Goal: Task Accomplishment & Management: Use online tool/utility

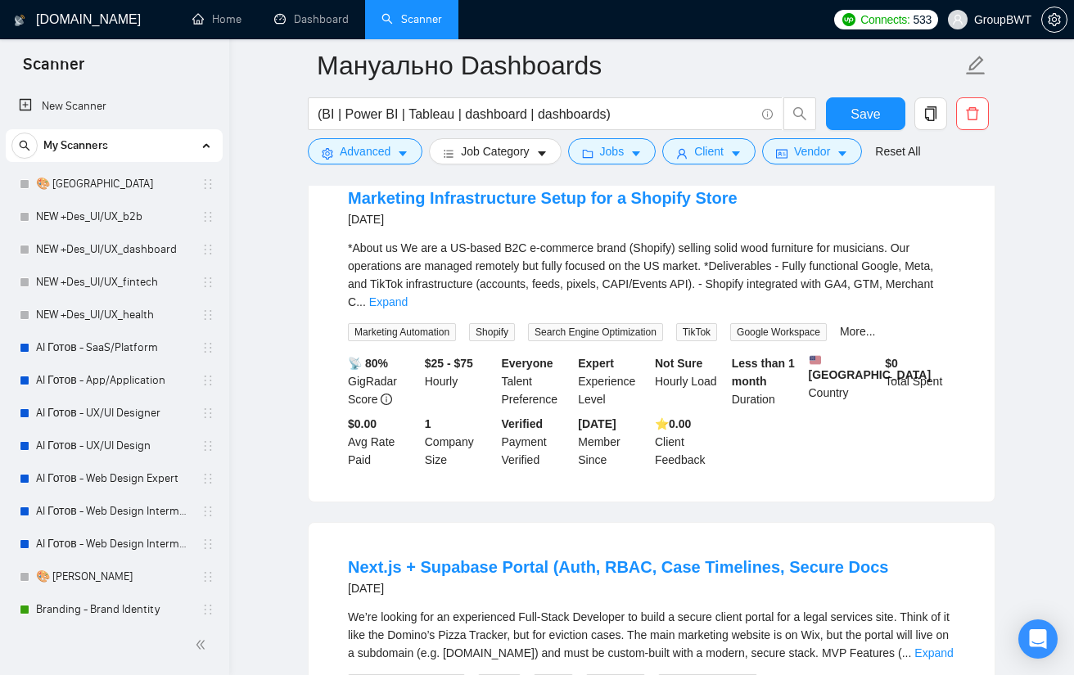
scroll to position [491, 0]
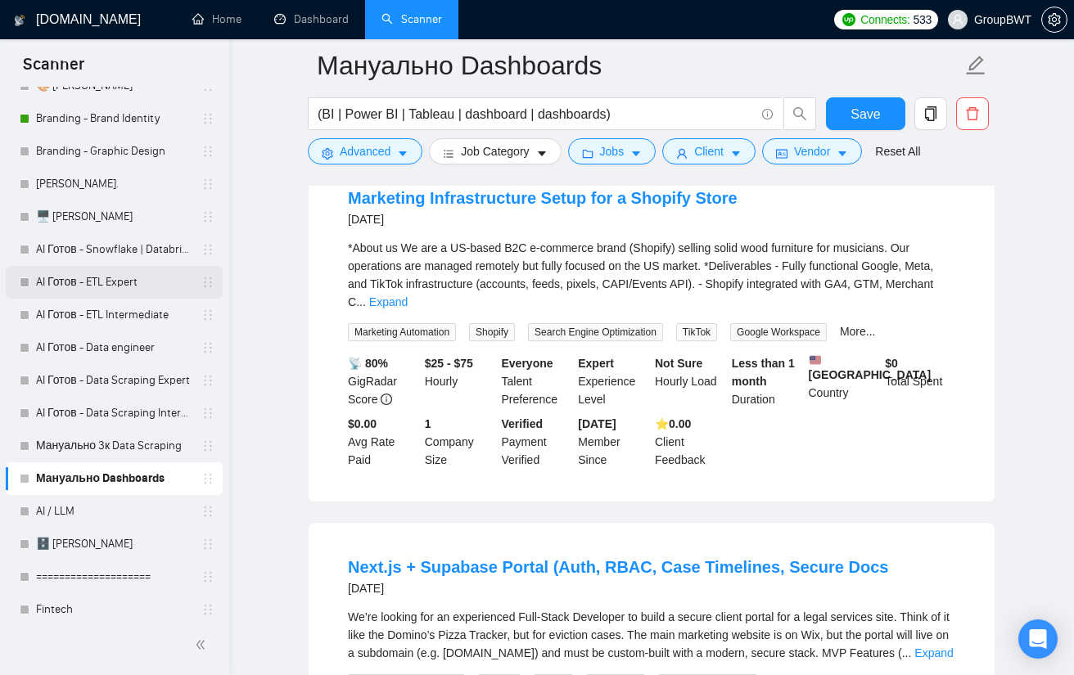
click at [98, 276] on link "AI Готов - ETL Expert" at bounding box center [113, 282] width 155 height 33
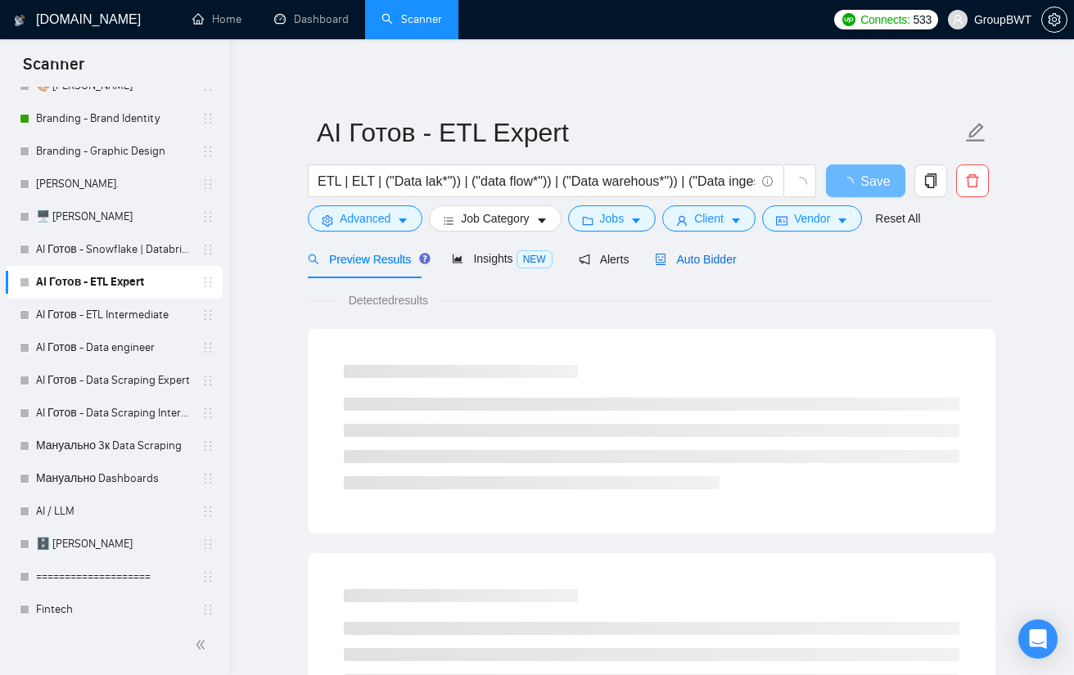
click at [696, 263] on span "Auto Bidder" at bounding box center [695, 259] width 81 height 13
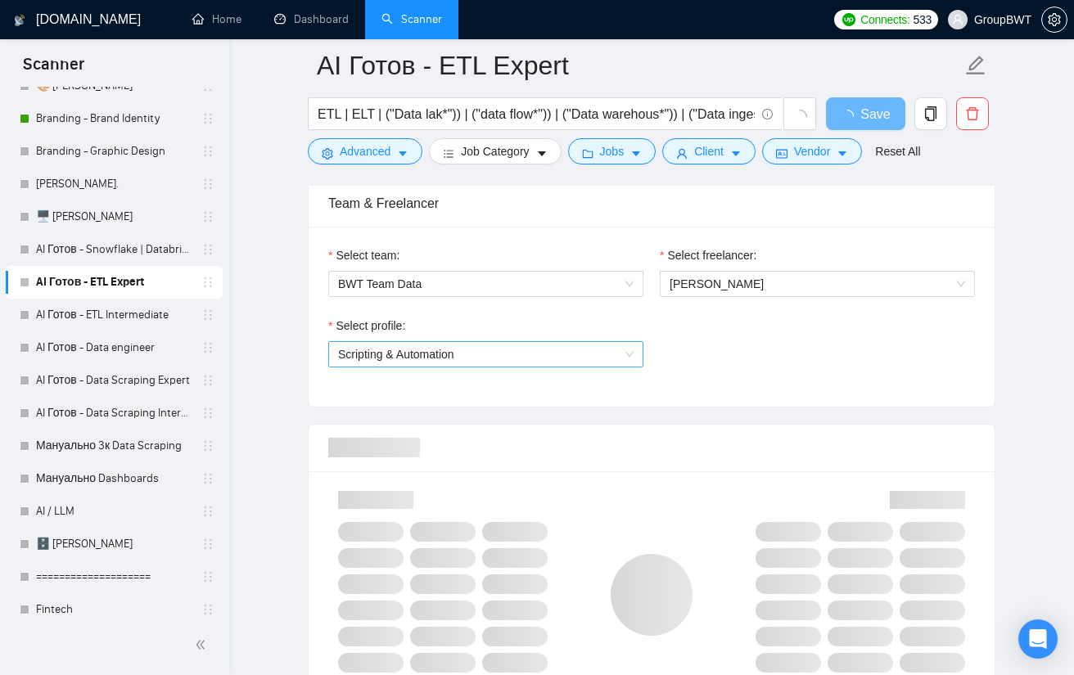
scroll to position [818, 0]
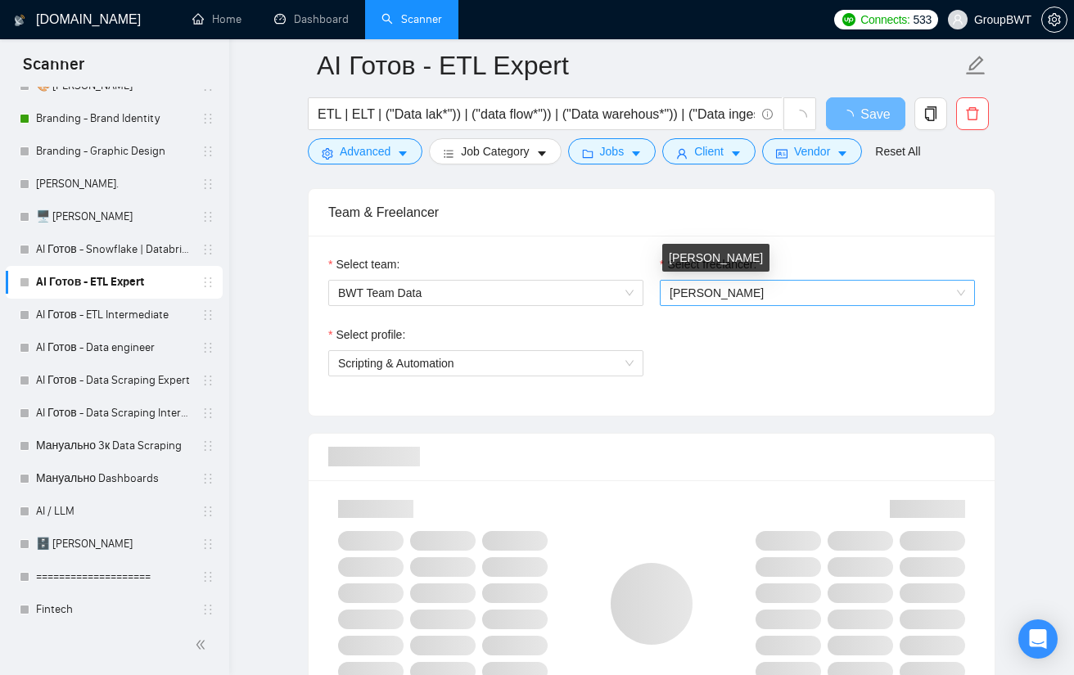
click at [727, 288] on span "[PERSON_NAME]" at bounding box center [716, 292] width 94 height 13
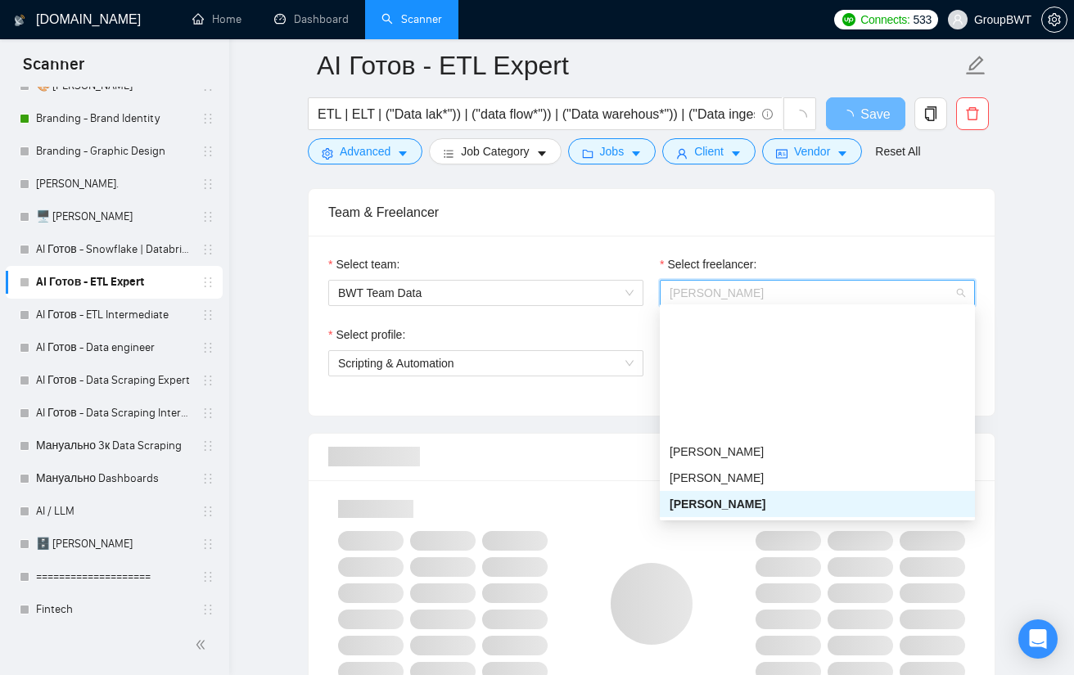
scroll to position [282, 0]
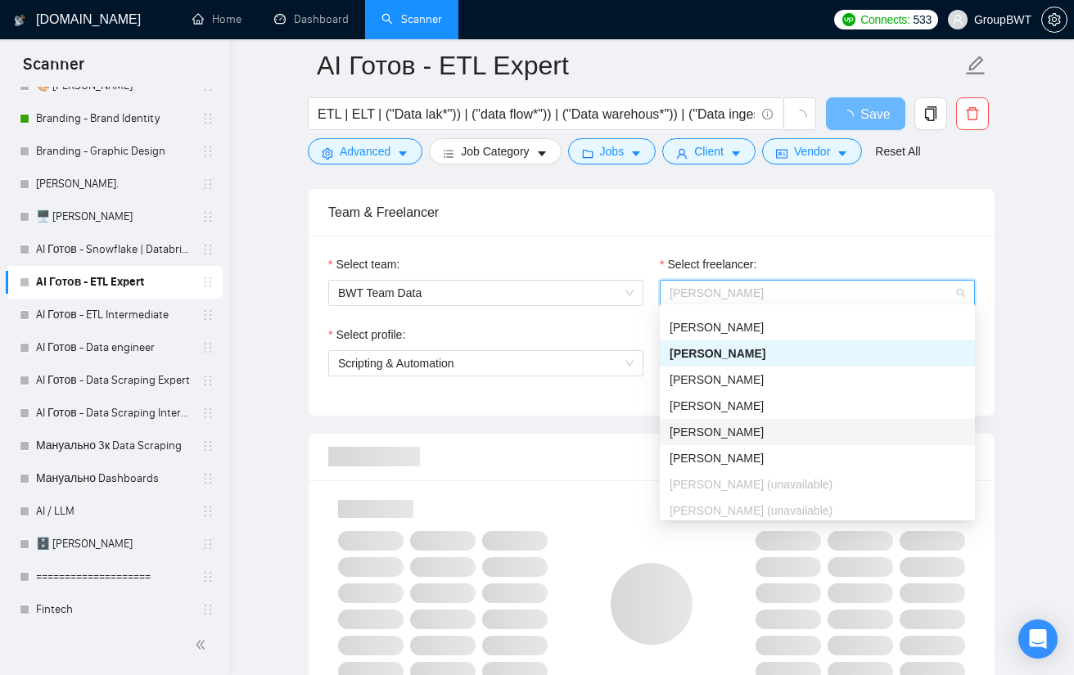
click at [750, 437] on div "[PERSON_NAME]" at bounding box center [816, 432] width 295 height 18
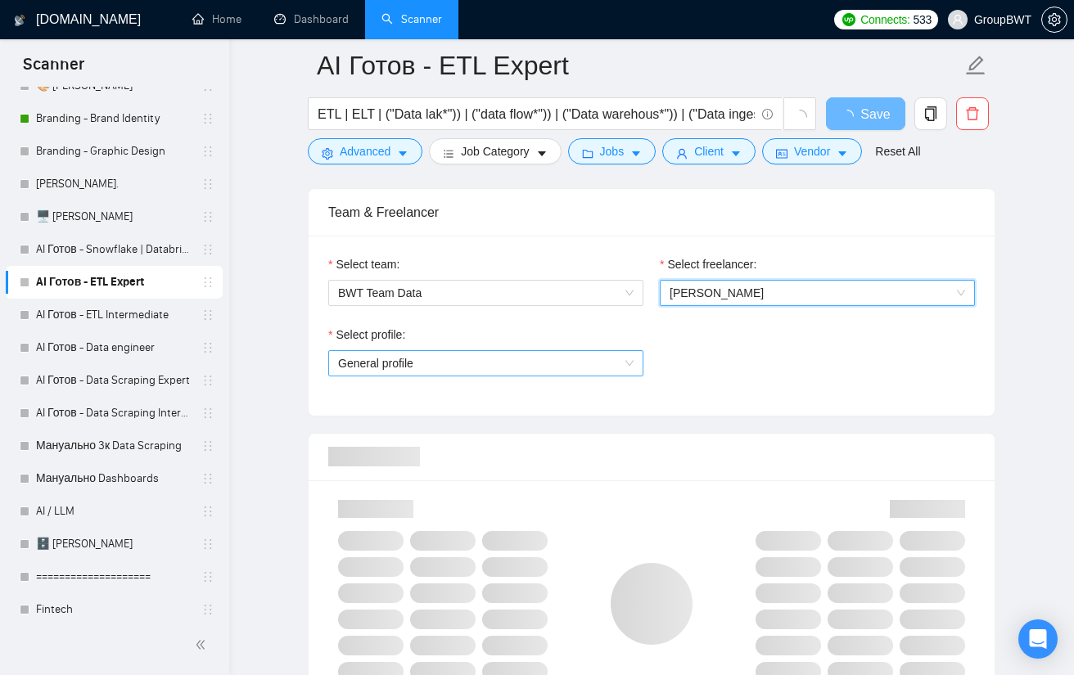
click at [496, 366] on span "General profile" at bounding box center [485, 363] width 295 height 25
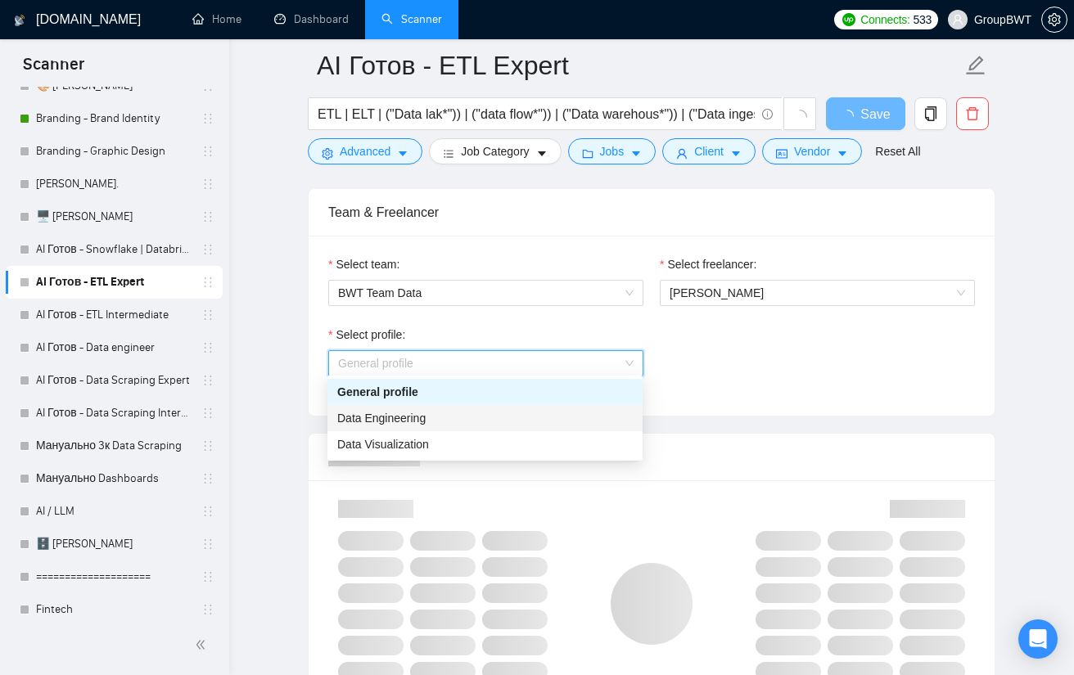
click at [427, 420] on div "Data Engineering" at bounding box center [484, 418] width 295 height 18
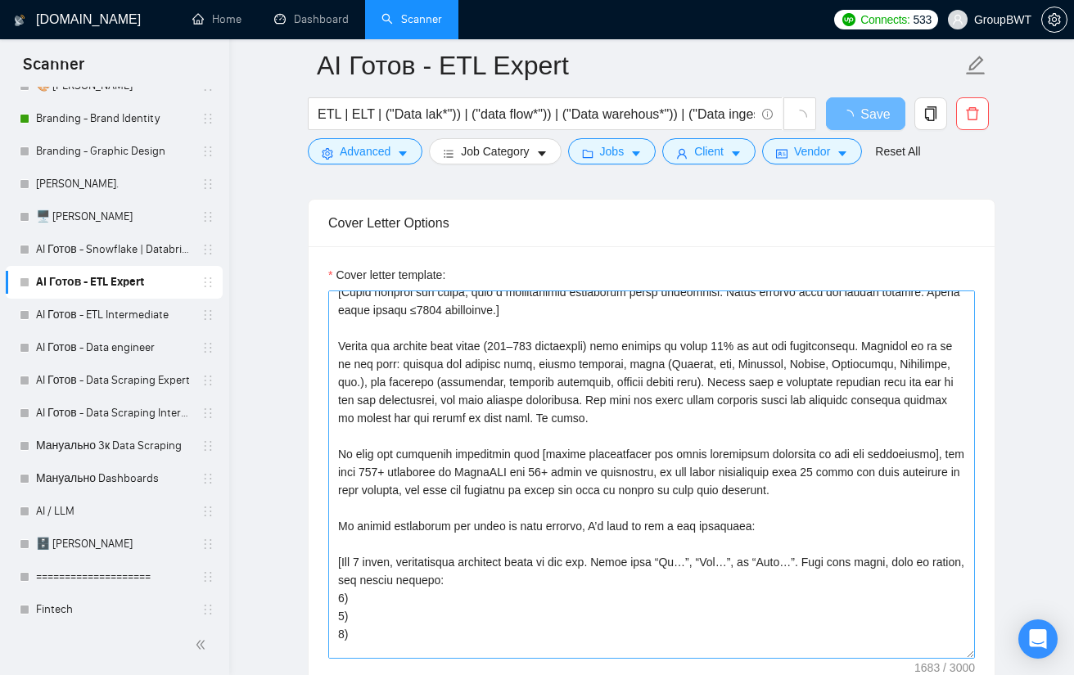
scroll to position [198, 0]
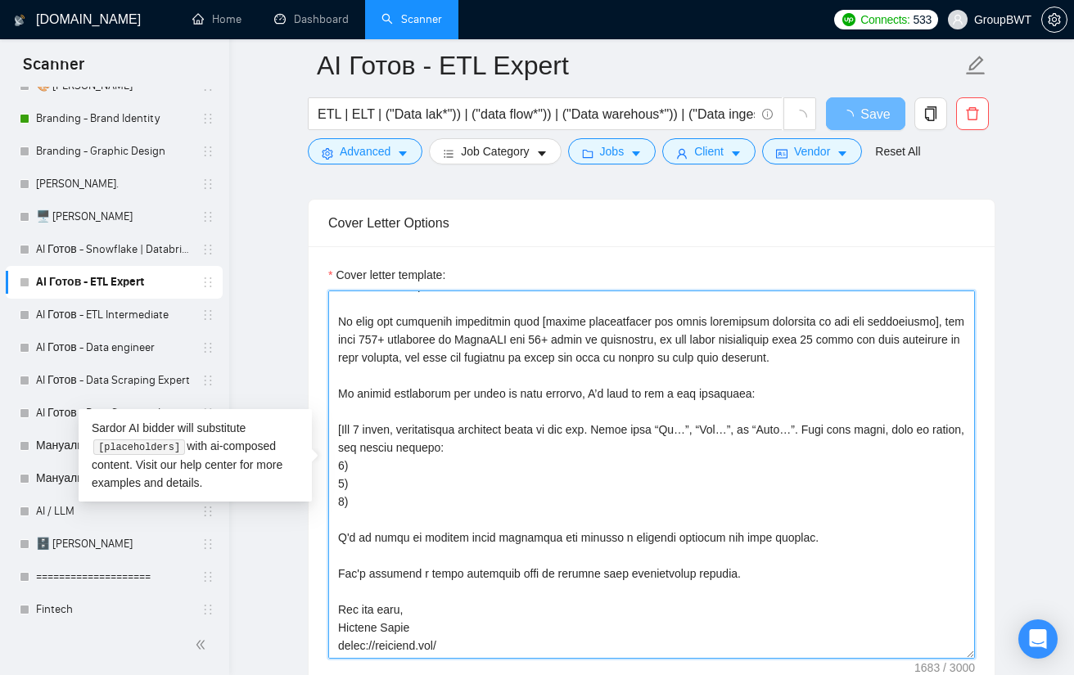
drag, startPoint x: 383, startPoint y: 633, endPoint x: 333, endPoint y: 633, distance: 49.9
click at [333, 633] on textarea "Cover letter template:" at bounding box center [651, 475] width 646 height 368
click at [357, 625] on textarea "Cover letter template:" at bounding box center [651, 475] width 646 height 368
drag, startPoint x: 417, startPoint y: 618, endPoint x: 339, endPoint y: 623, distance: 78.7
click at [339, 623] on textarea "Cover letter template:" at bounding box center [651, 475] width 646 height 368
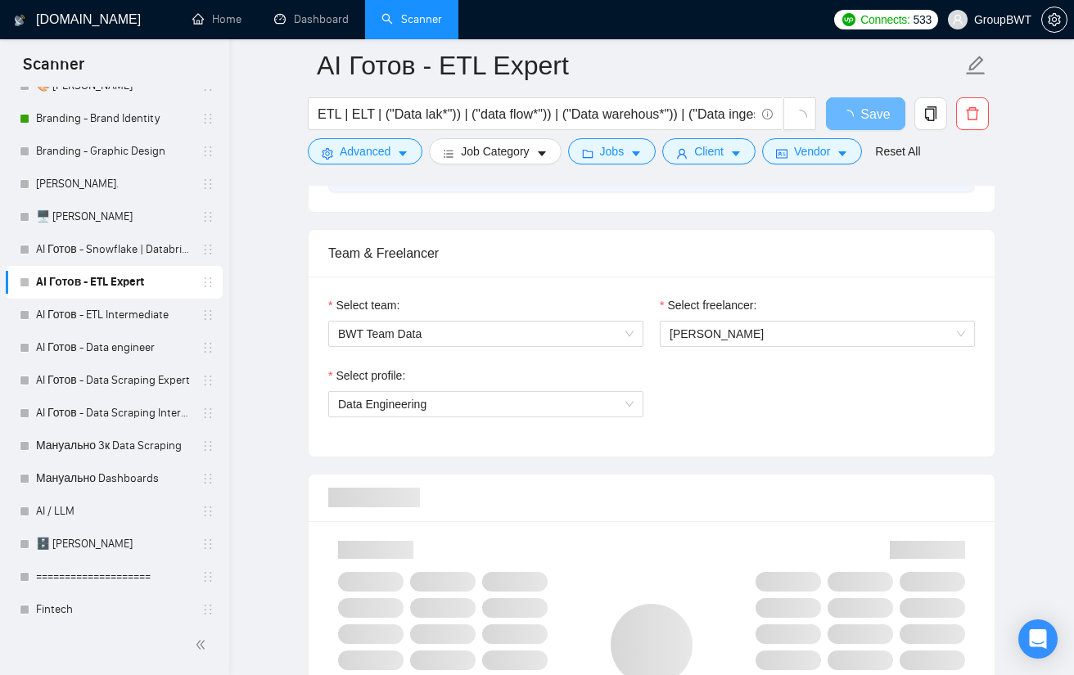
scroll to position [655, 0]
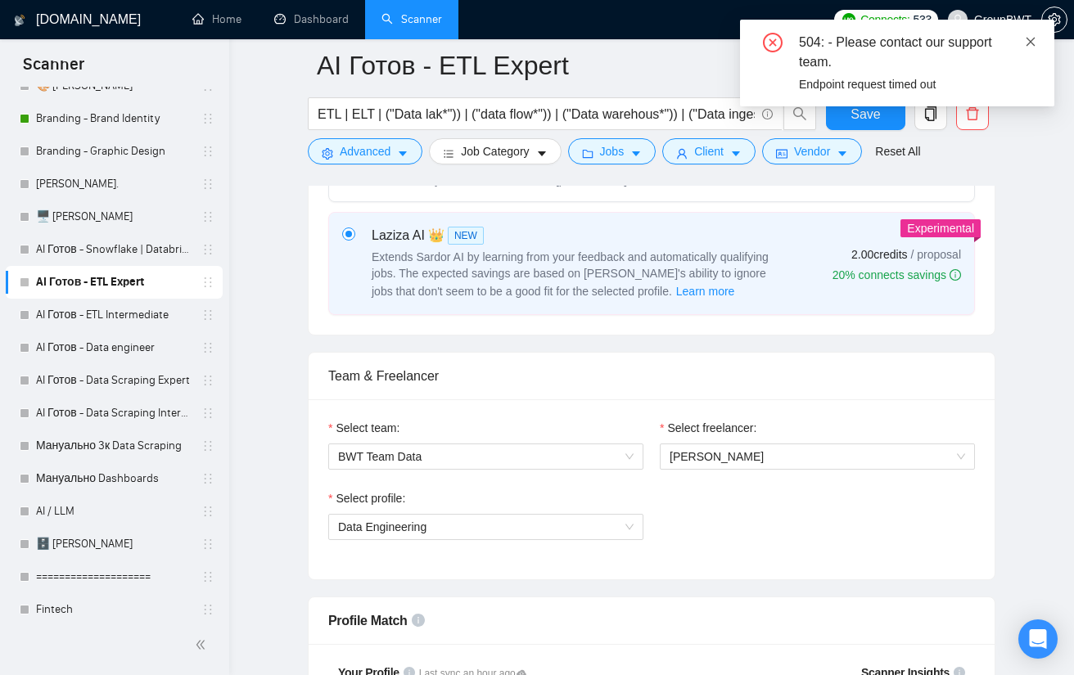
type textarea "Lo, ip dolo sitametcons ad elitsedd eiusmodt INC/UTL etdolorem, aliquaeni admi …"
click at [1036, 42] on div "504: - Please contact our support team. Endpoint request timed out" at bounding box center [897, 63] width 314 height 87
click at [880, 119] on button "Save" at bounding box center [865, 113] width 79 height 33
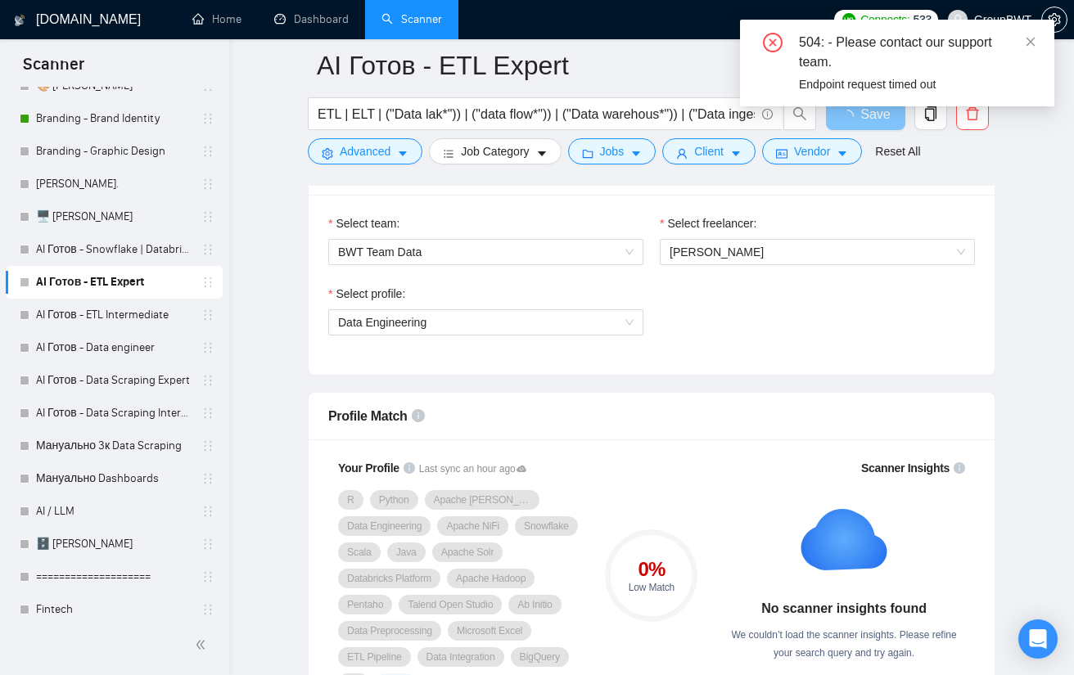
scroll to position [982, 0]
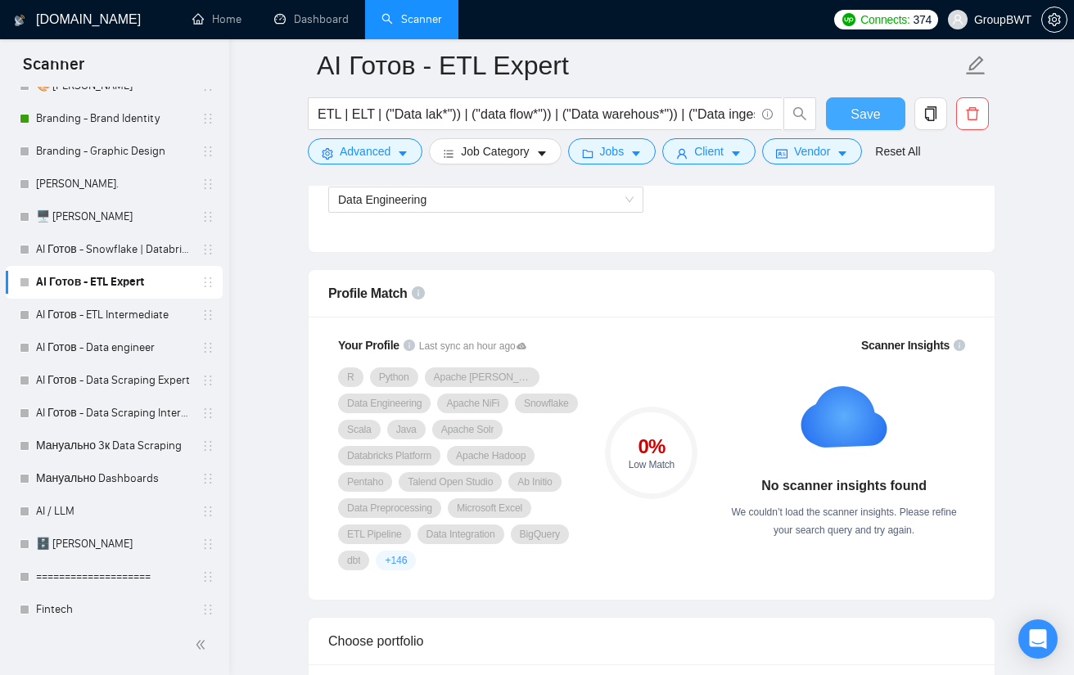
drag, startPoint x: 859, startPoint y: 104, endPoint x: 859, endPoint y: 133, distance: 29.5
click at [859, 104] on span "Save" at bounding box center [864, 114] width 29 height 20
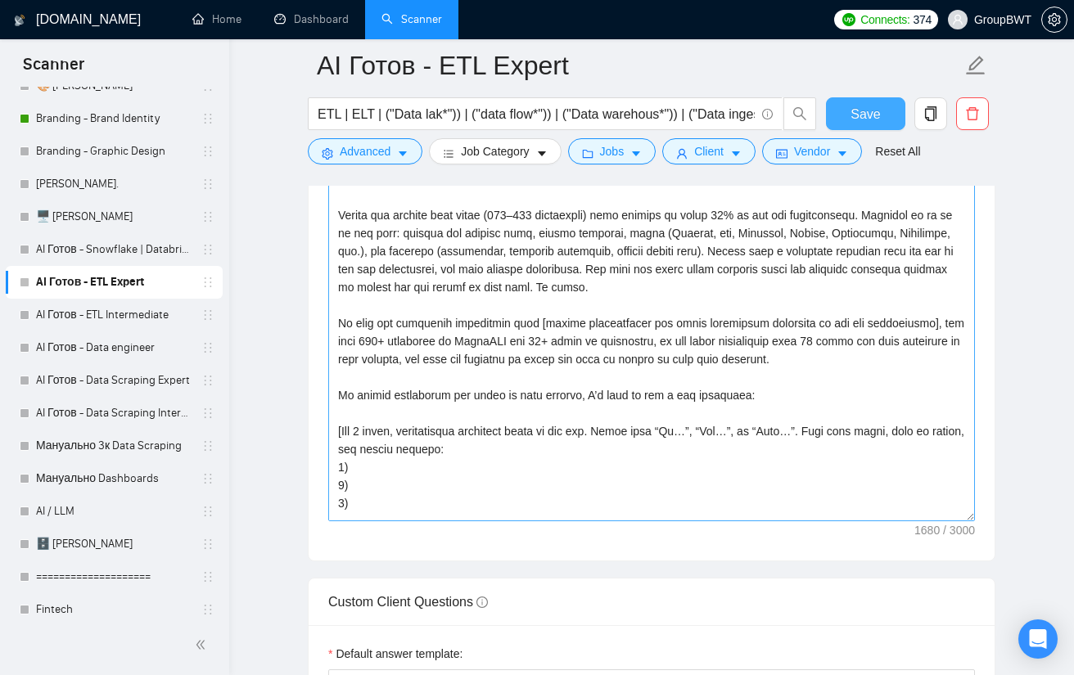
scroll to position [198, 0]
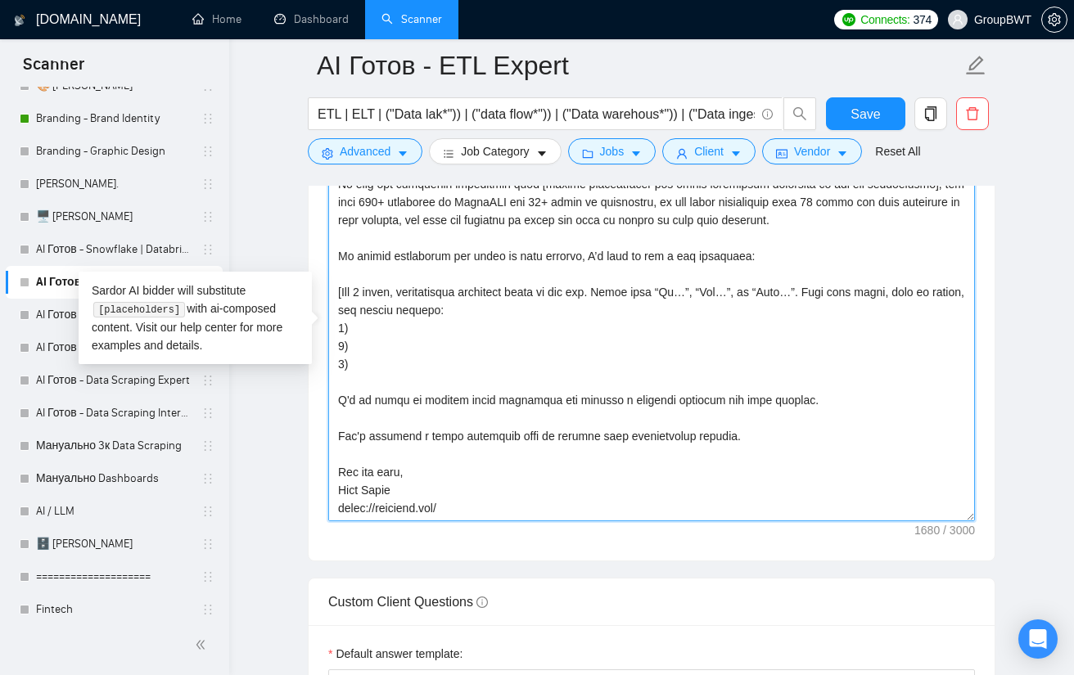
drag, startPoint x: 423, startPoint y: 483, endPoint x: 305, endPoint y: 483, distance: 117.8
click at [305, 483] on main "AI Готов - ETL Expert ETL | ELT | ("Data lak*")) | ("data flow*")) | ("Data war…" at bounding box center [651, 442] width 792 height 4682
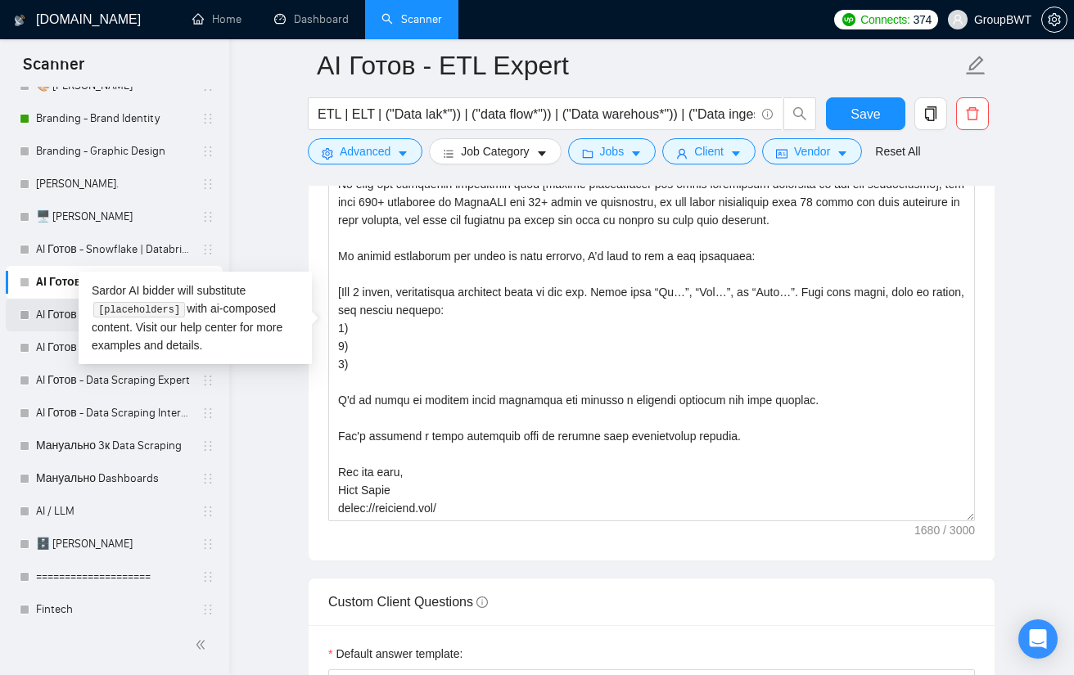
click at [38, 302] on link "AI Готов - ETL Intermediate" at bounding box center [113, 315] width 155 height 33
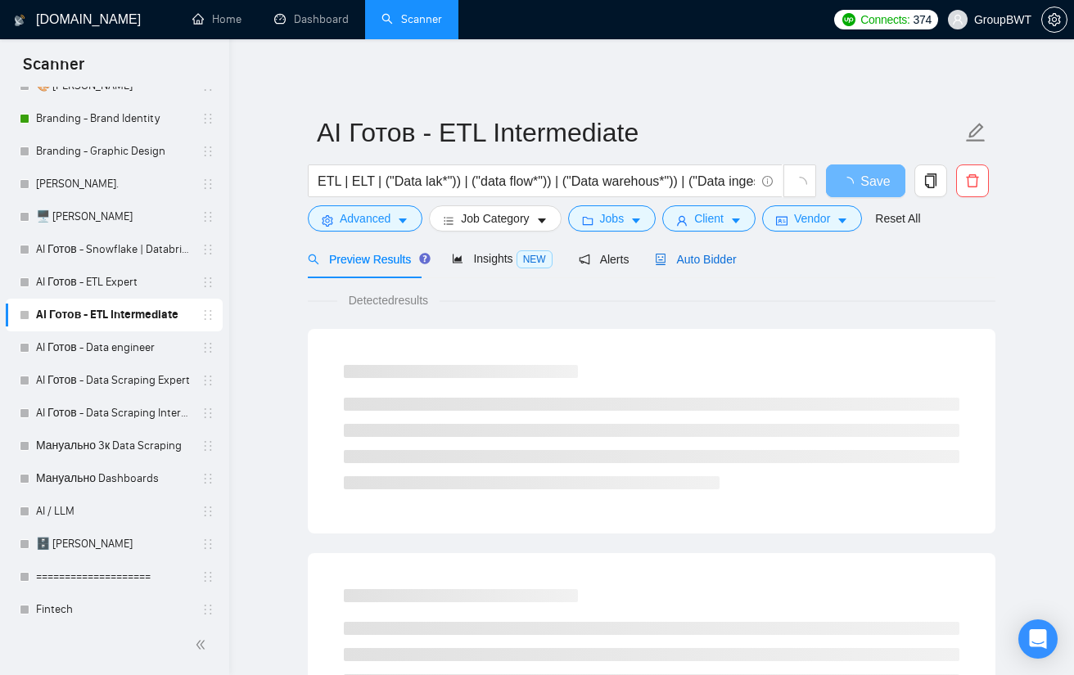
click at [718, 261] on span "Auto Bidder" at bounding box center [695, 259] width 81 height 13
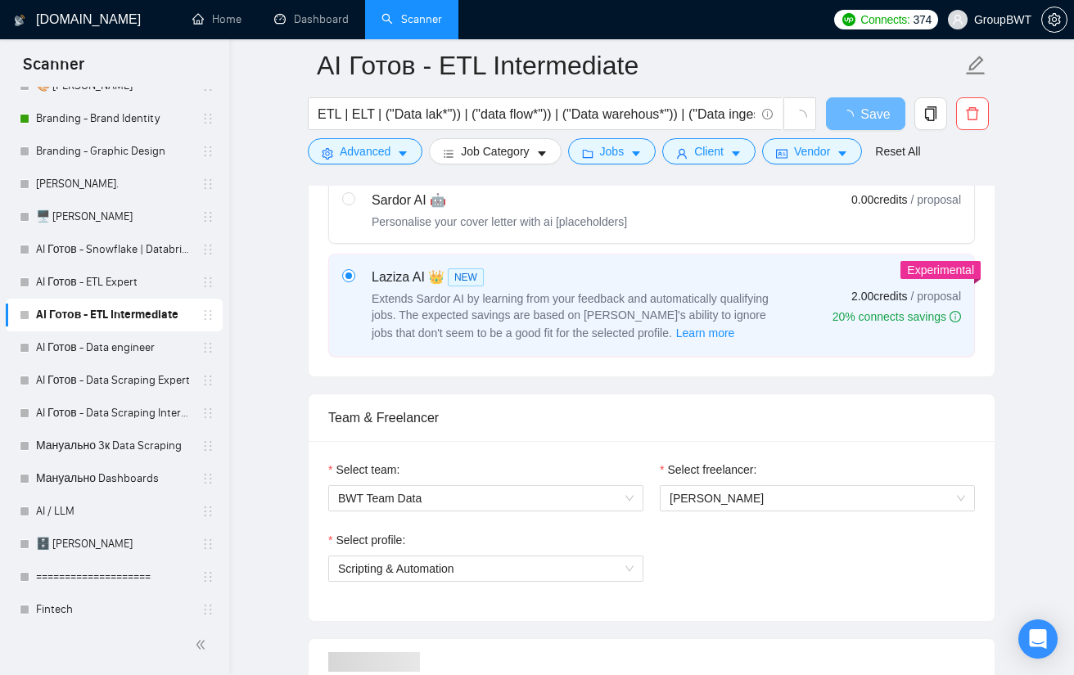
scroll to position [818, 0]
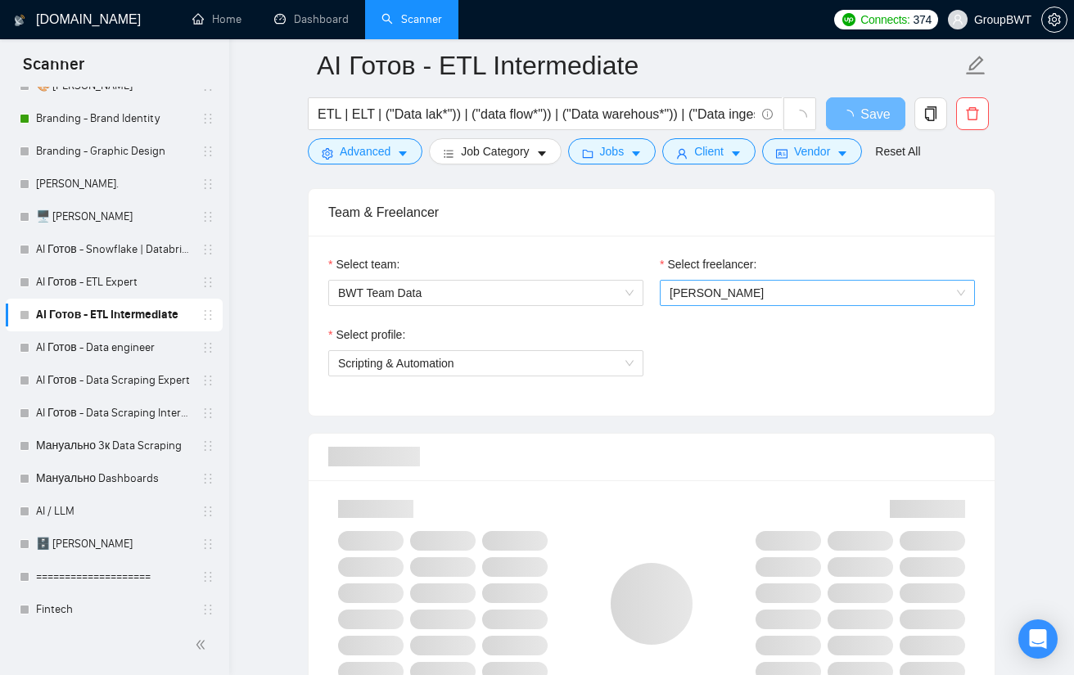
click at [745, 294] on span "[PERSON_NAME]" at bounding box center [816, 293] width 295 height 25
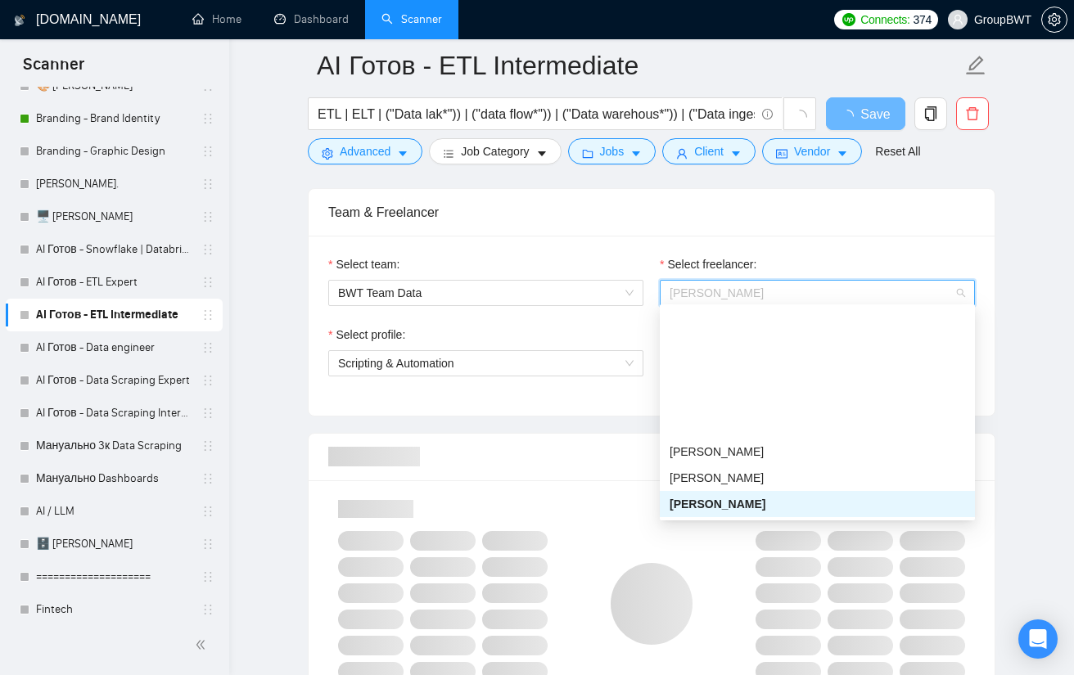
scroll to position [282, 0]
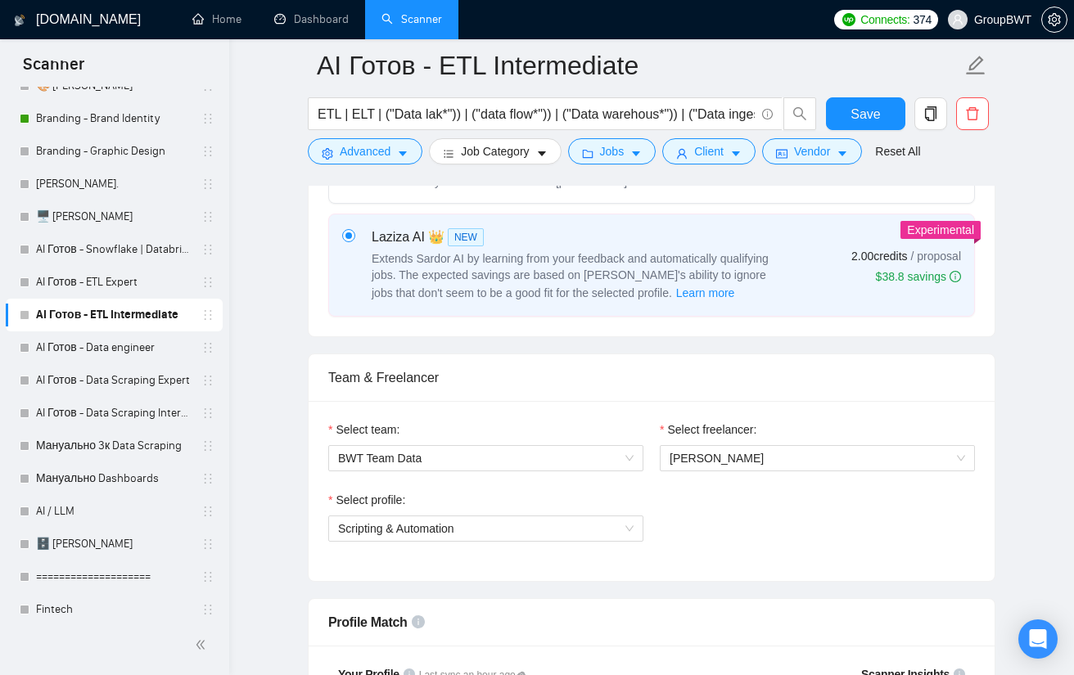
scroll to position [655, 0]
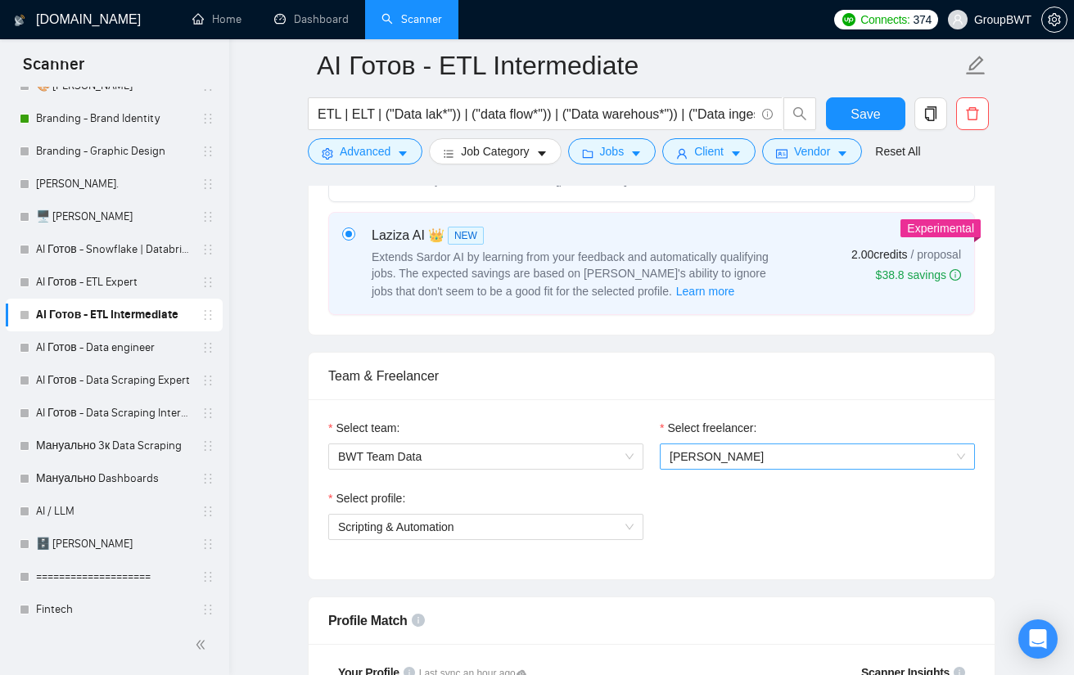
click at [743, 457] on span "[PERSON_NAME]" at bounding box center [816, 456] width 295 height 25
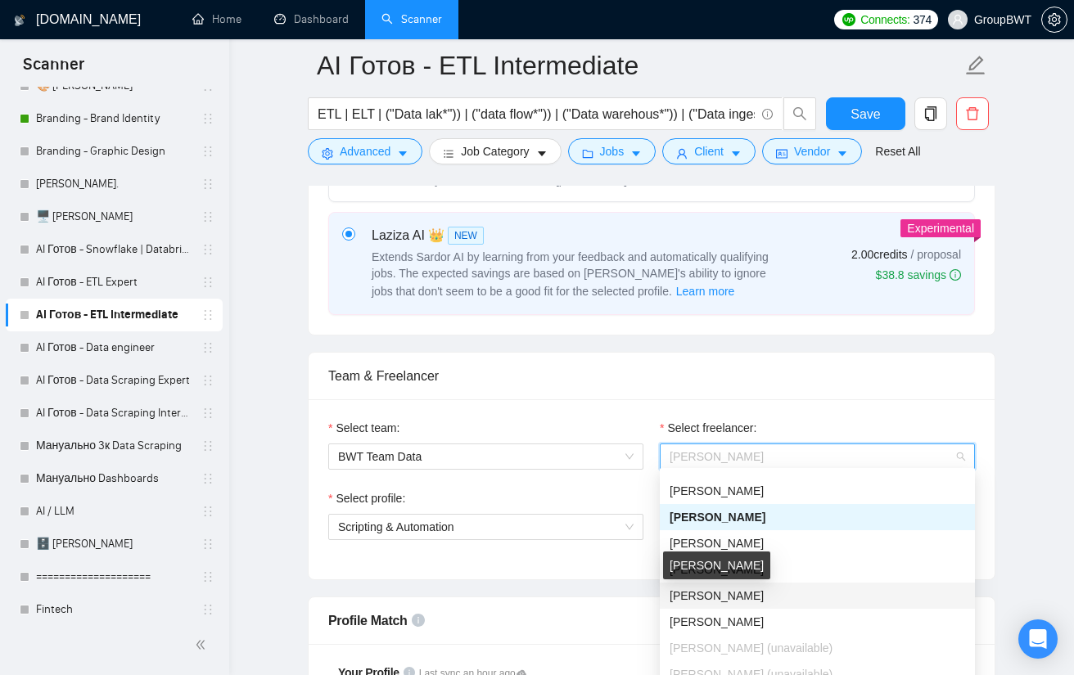
click at [711, 595] on span "[PERSON_NAME]" at bounding box center [716, 595] width 94 height 13
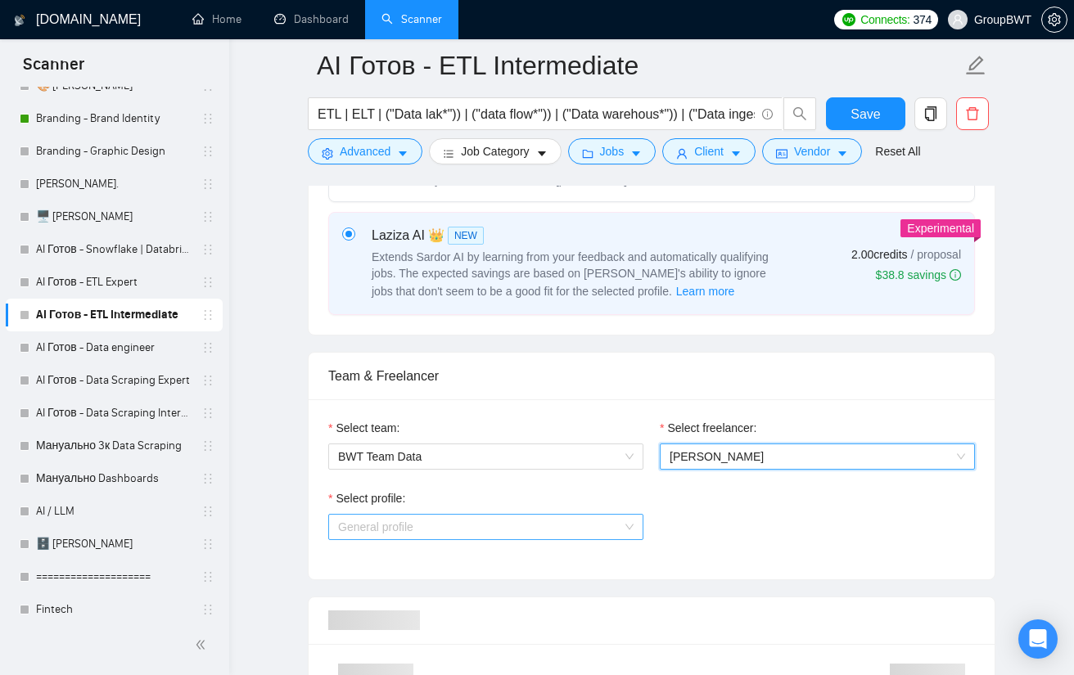
click at [466, 535] on span "General profile" at bounding box center [485, 527] width 295 height 25
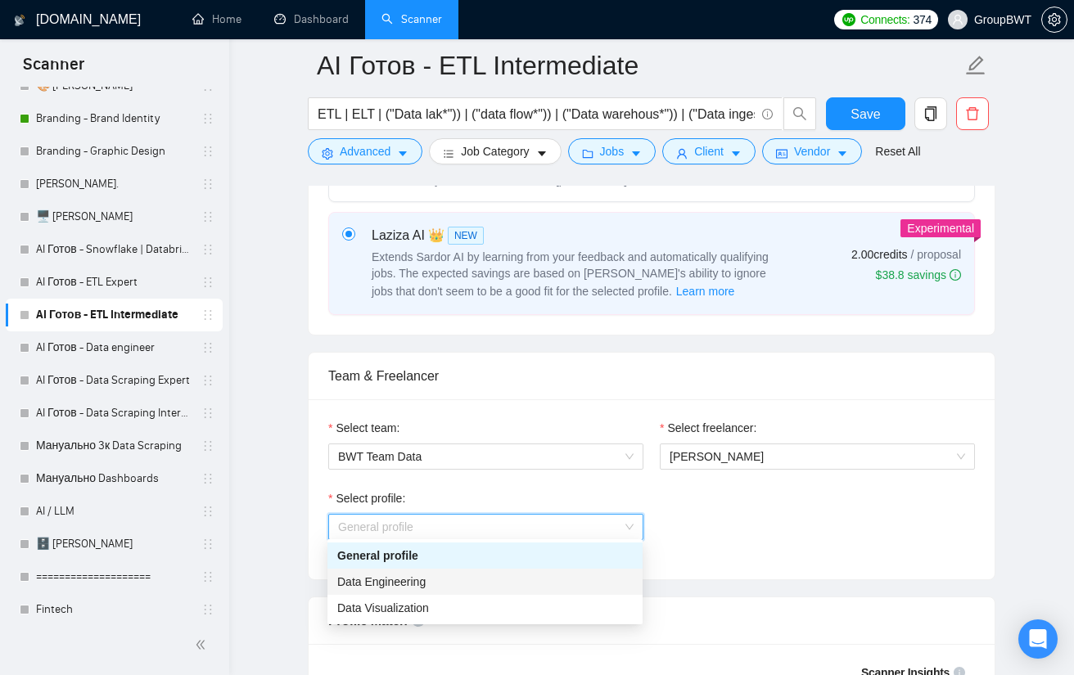
click at [415, 584] on span "Data Engineering" at bounding box center [381, 581] width 88 height 13
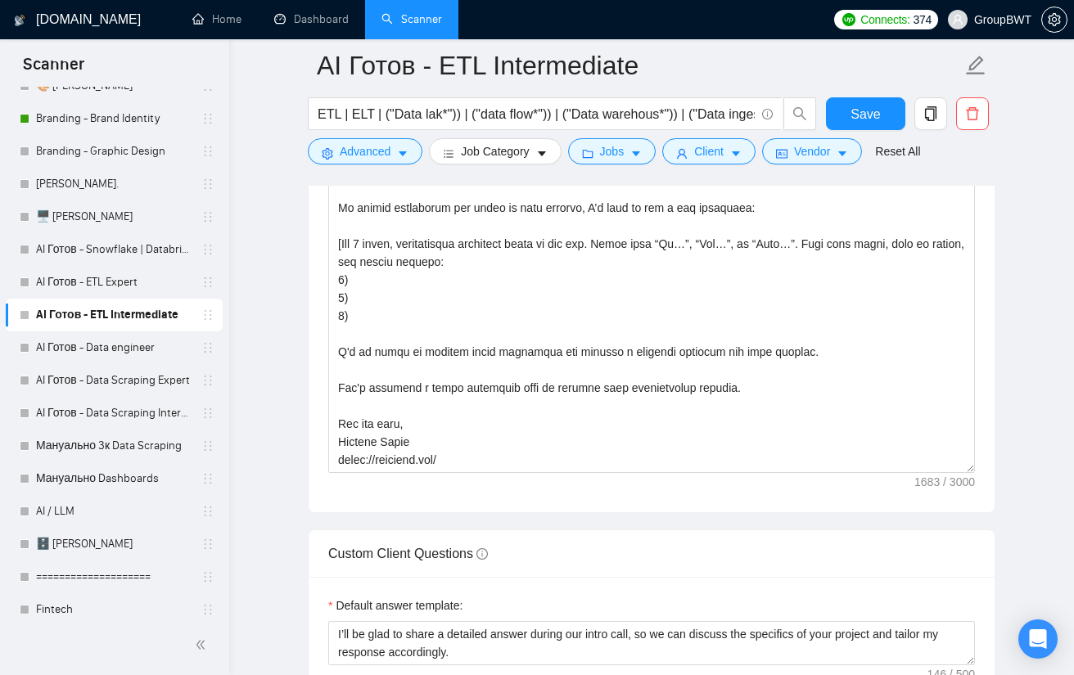
scroll to position [2046, 0]
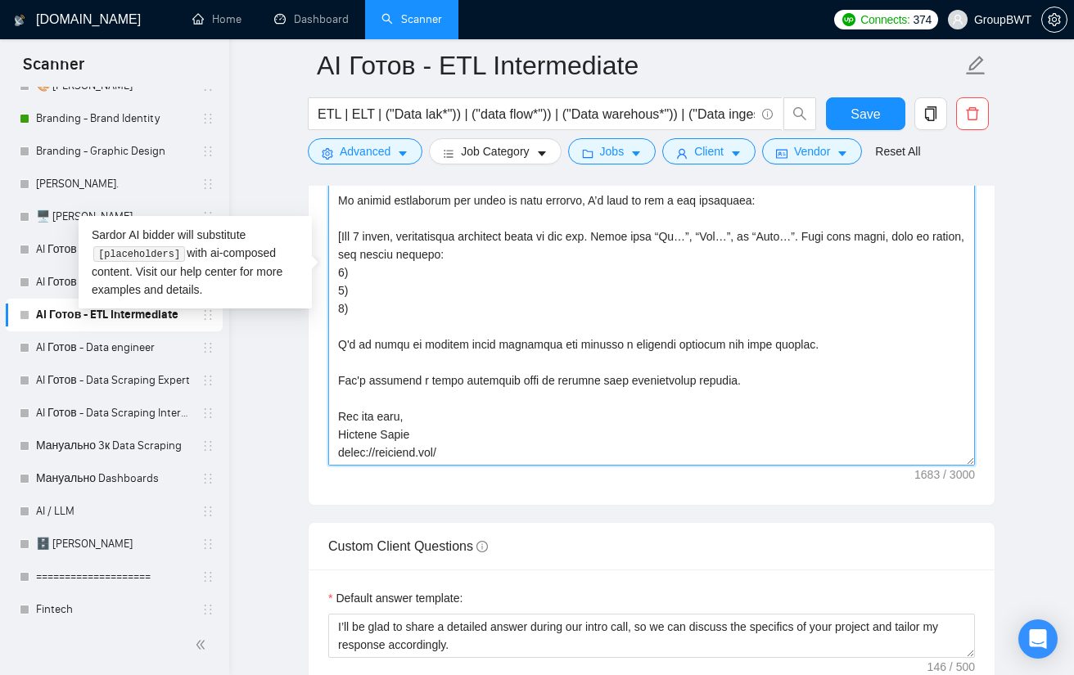
drag, startPoint x: 398, startPoint y: 431, endPoint x: 319, endPoint y: 433, distance: 78.6
click at [319, 433] on div "Cover letter template:" at bounding box center [652, 279] width 686 height 452
paste textarea "[PERSON_NAME]"
click at [625, 433] on textarea "Cover letter template:" at bounding box center [651, 281] width 646 height 368
type textarea "Lo, ip dolo sitametcons ad elitsedd eiusmodt INC/UTL etdolorem, aliquaeni admi …"
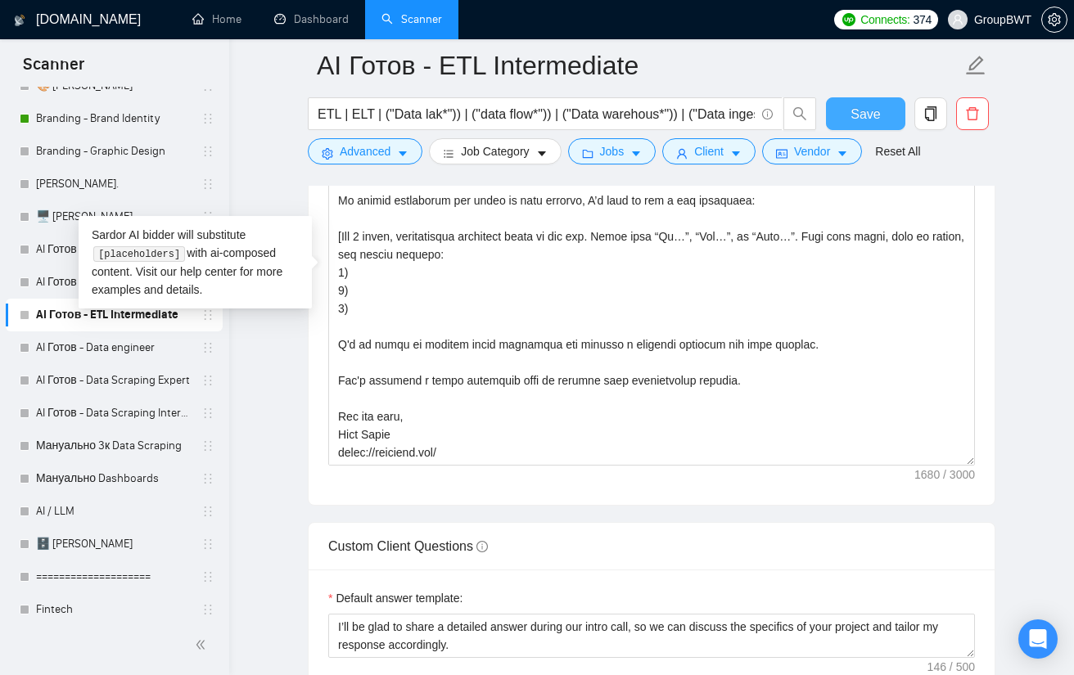
click at [874, 109] on span "Save" at bounding box center [864, 114] width 29 height 20
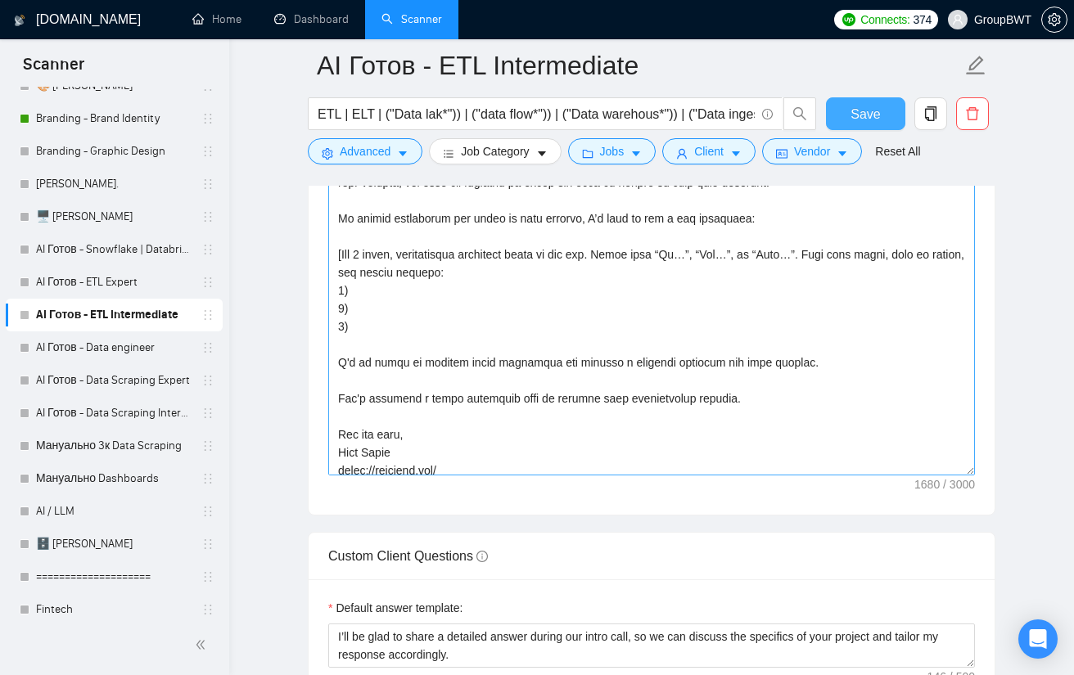
scroll to position [198, 0]
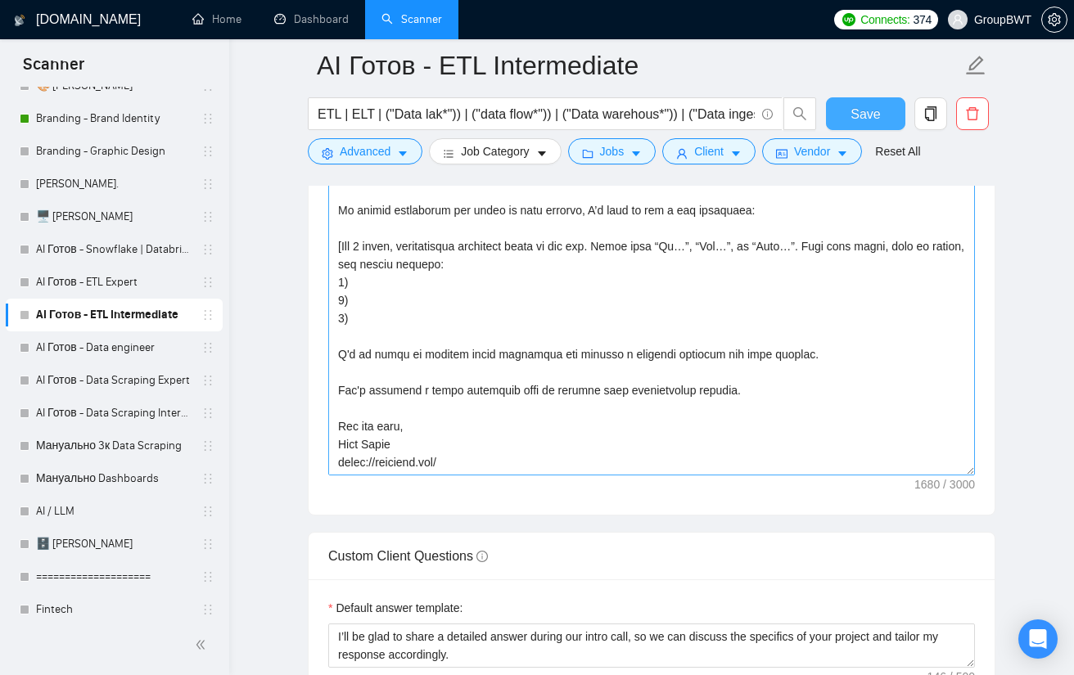
click at [881, 120] on button "Save" at bounding box center [865, 113] width 79 height 33
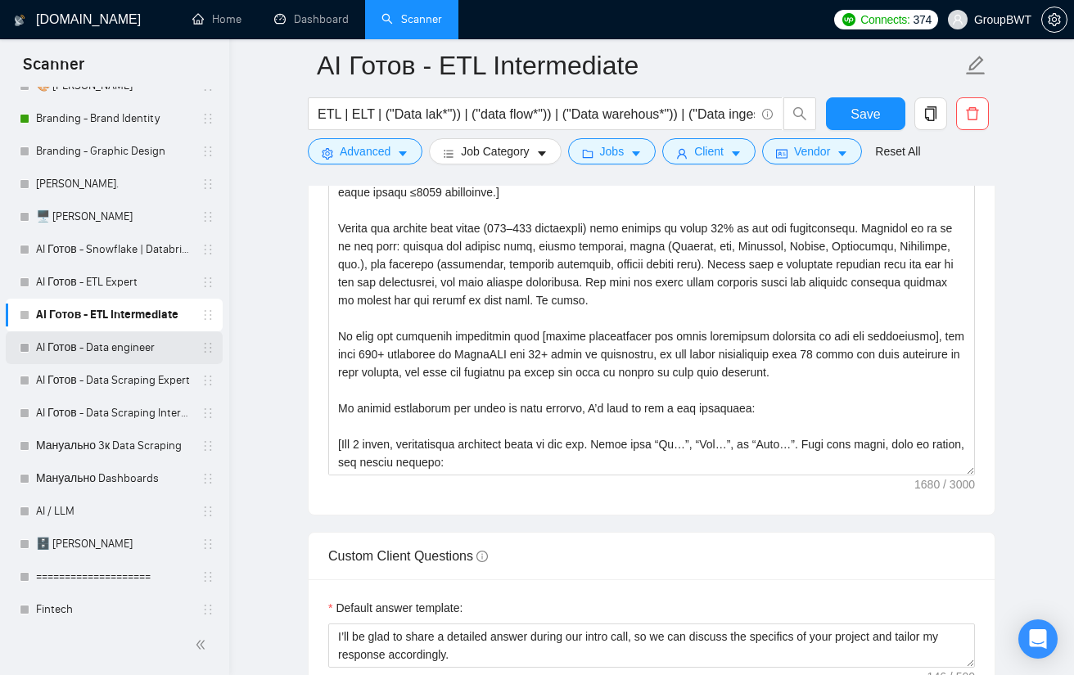
click at [116, 354] on link "AI Готов - Data engineer" at bounding box center [113, 347] width 155 height 33
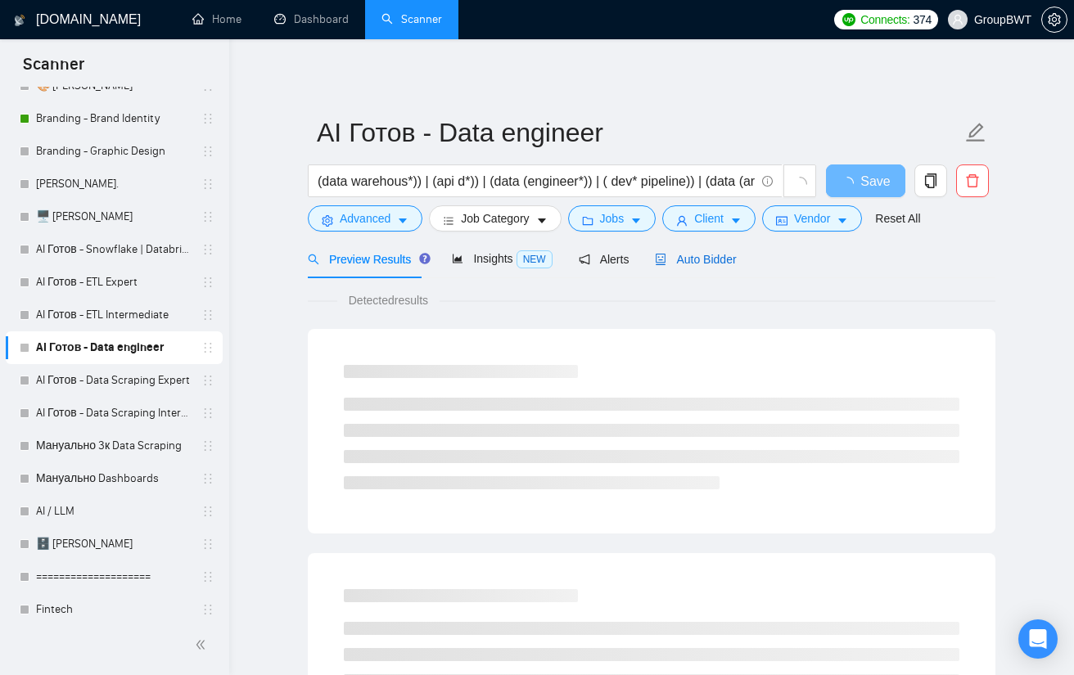
click at [689, 258] on span "Auto Bidder" at bounding box center [695, 259] width 81 height 13
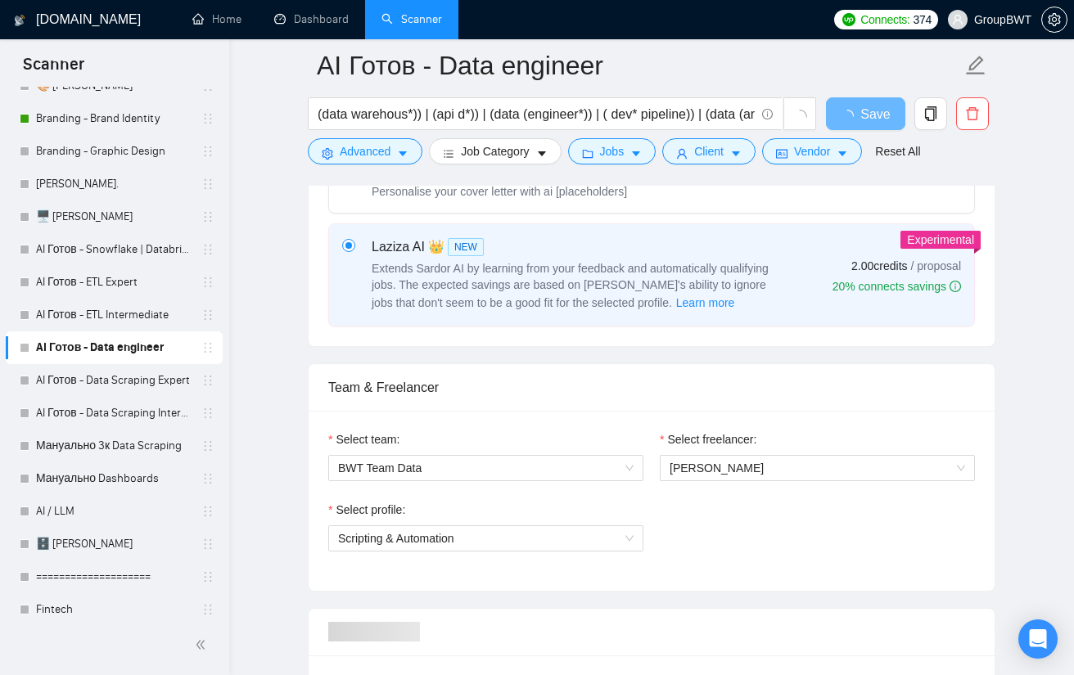
scroll to position [818, 0]
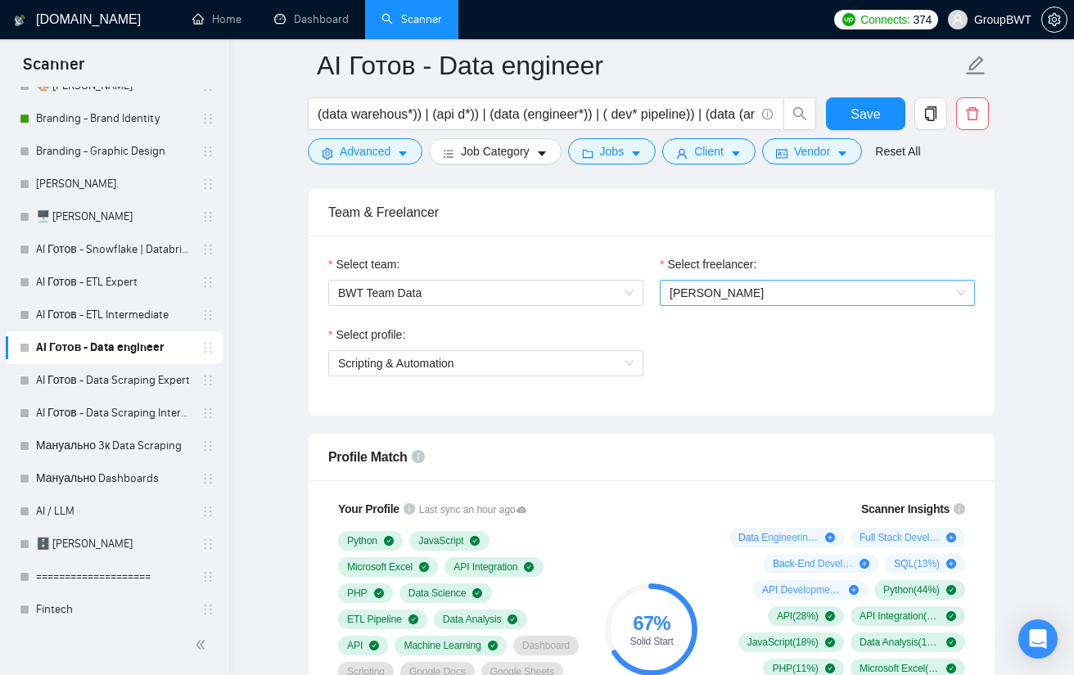
click at [917, 291] on span "[PERSON_NAME]" at bounding box center [816, 293] width 295 height 25
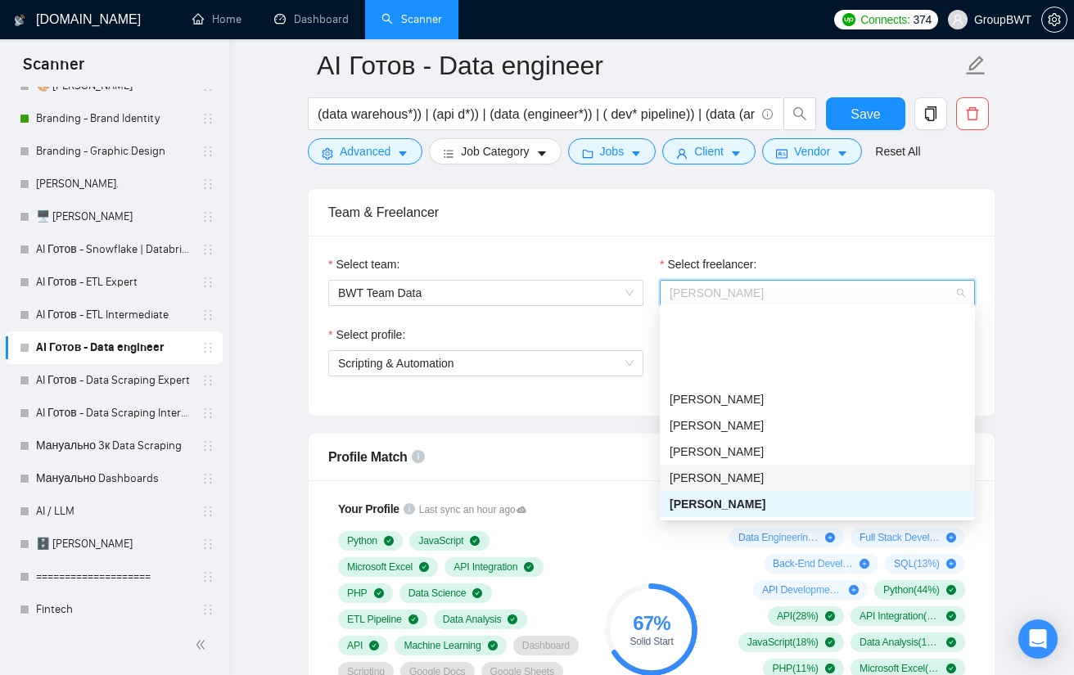
scroll to position [213, 0]
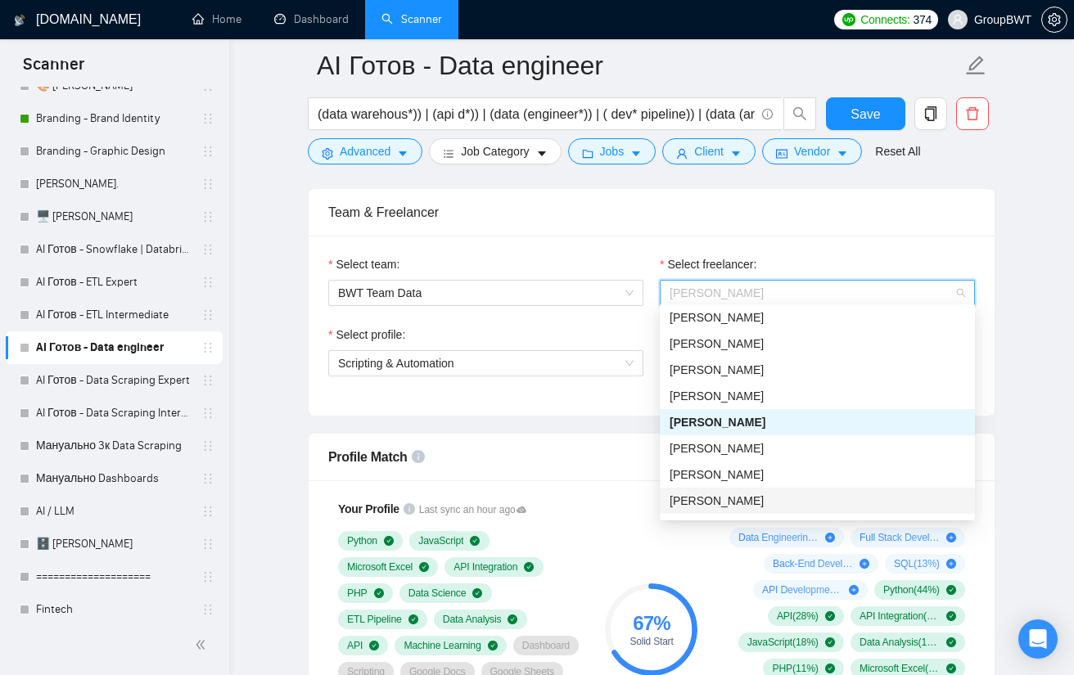
click at [705, 505] on span "[PERSON_NAME]" at bounding box center [716, 500] width 94 height 13
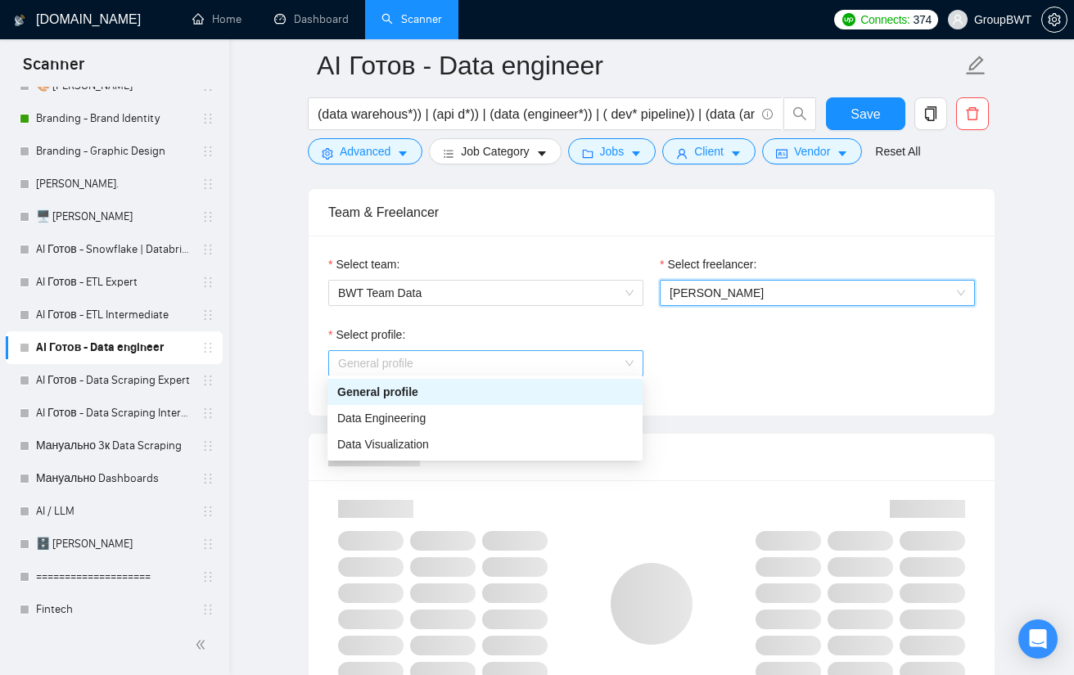
click at [417, 361] on span "General profile" at bounding box center [485, 363] width 295 height 25
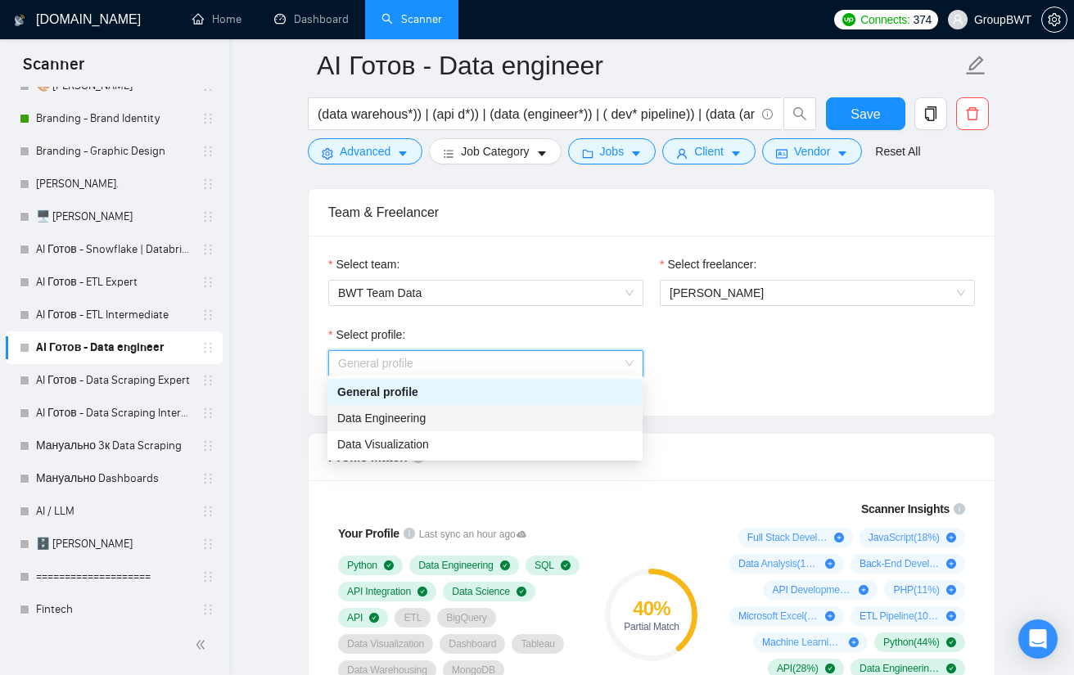
click at [421, 418] on span "Data Engineering" at bounding box center [381, 418] width 88 height 13
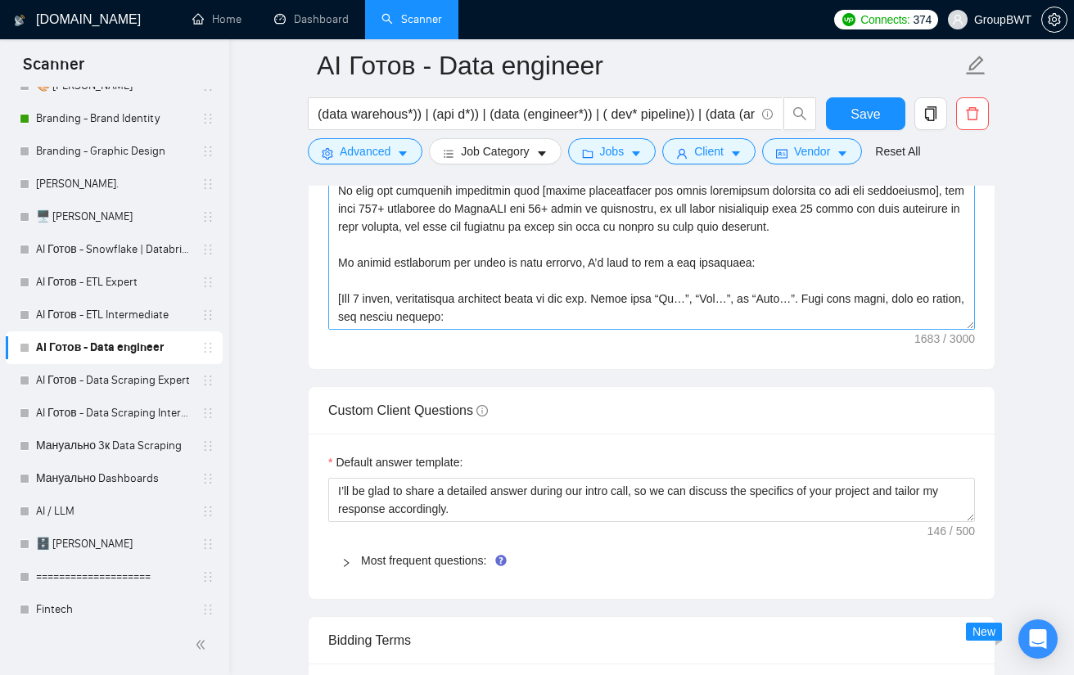
scroll to position [2012, 0]
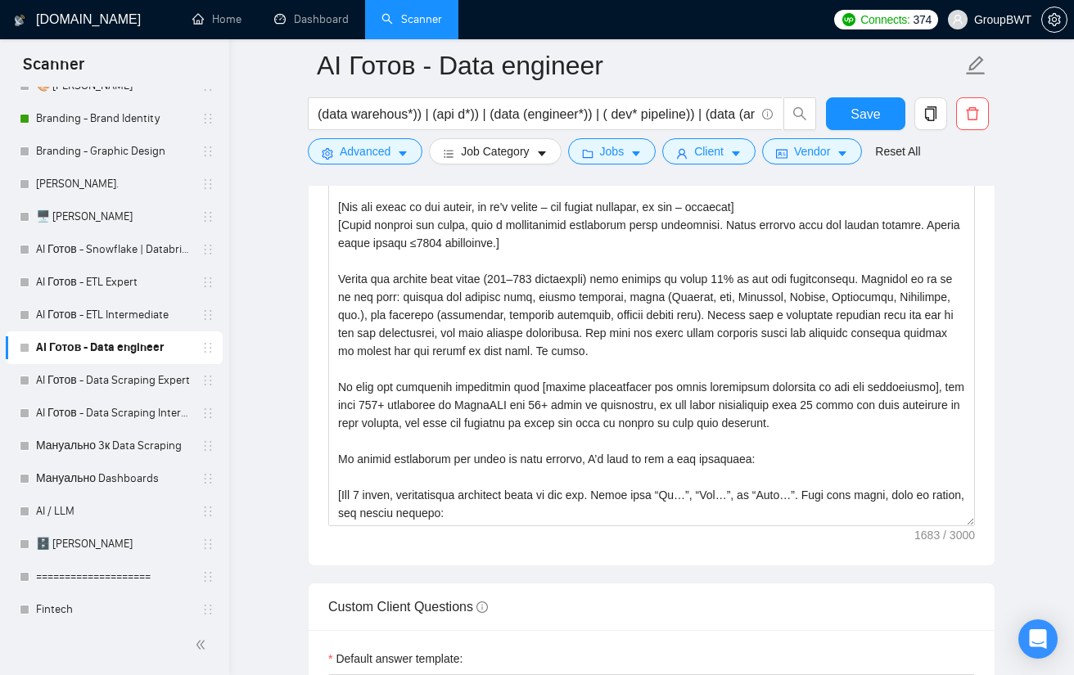
drag, startPoint x: 970, startPoint y: 487, endPoint x: 872, endPoint y: 714, distance: 246.7
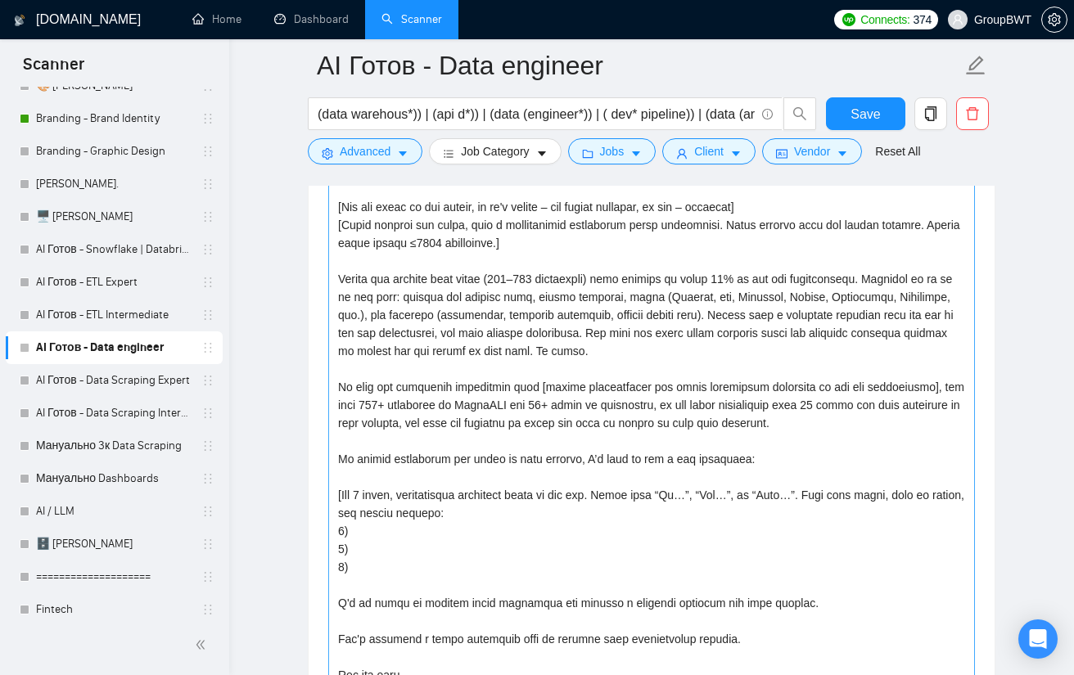
scroll to position [2257, 0]
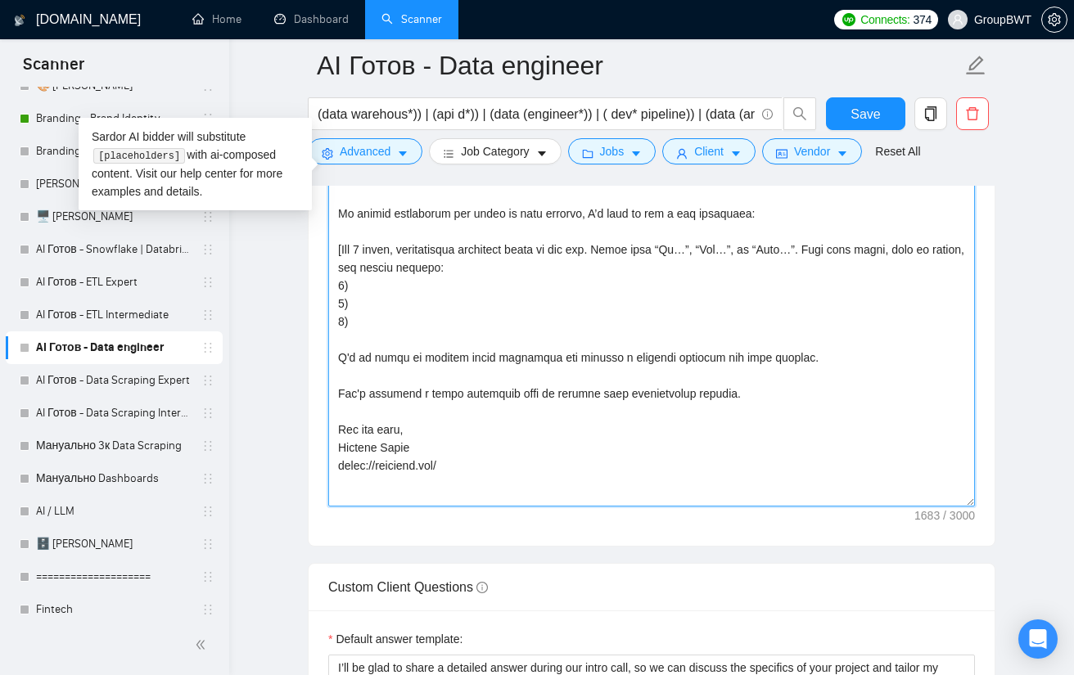
drag, startPoint x: 388, startPoint y: 420, endPoint x: 283, endPoint y: 413, distance: 105.0
click at [287, 413] on main "AI Готов - Data engineer (data warehous*)) | (api d*)) | (data (engineer*)) | (…" at bounding box center [651, 288] width 792 height 4960
paste textarea "[PERSON_NAME]"
type textarea "Lo, ip dolo sitametcons ad elitsedd eiusmodt INC/UTL etdolorem, aliquaeni admi …"
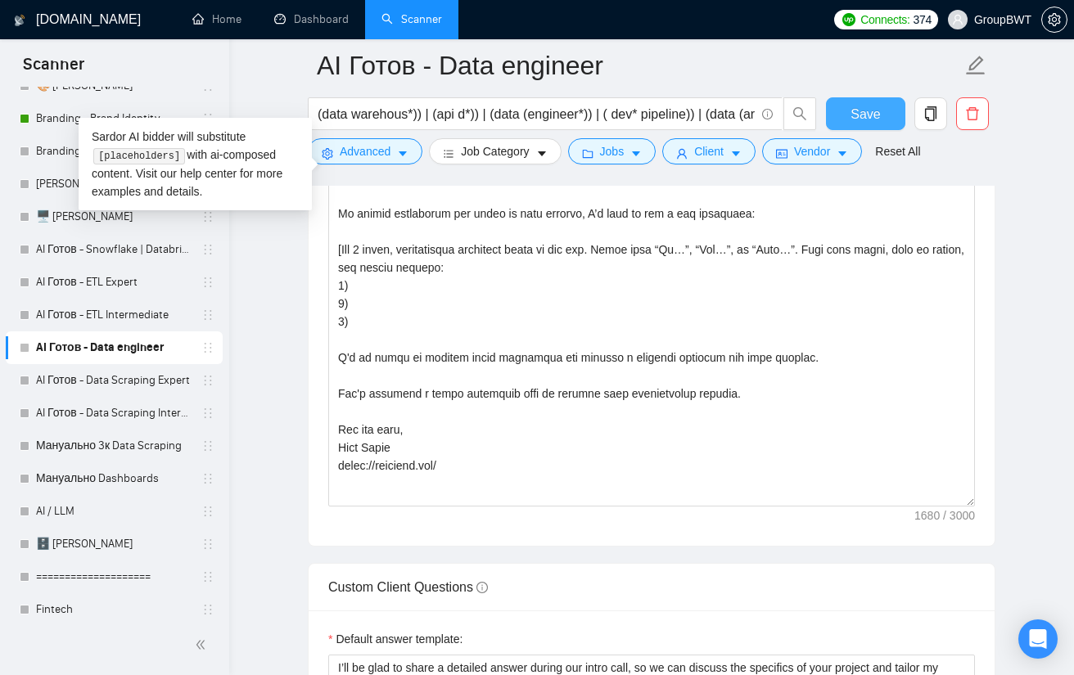
click at [879, 101] on button "Save" at bounding box center [865, 113] width 79 height 33
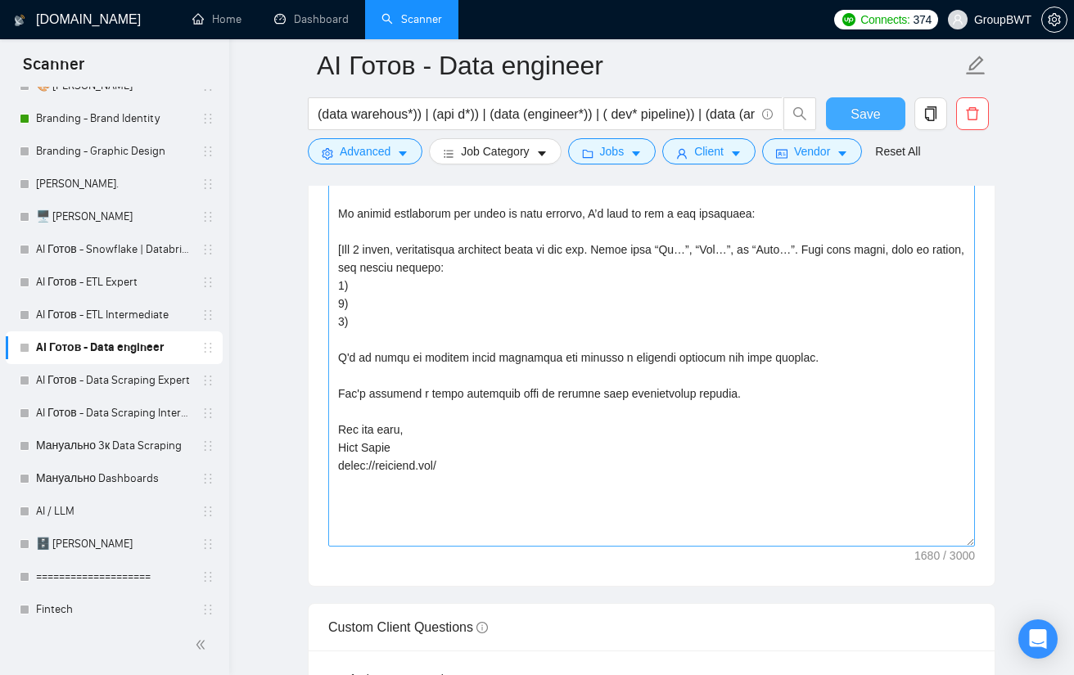
drag, startPoint x: 968, startPoint y: 242, endPoint x: 889, endPoint y: 565, distance: 332.9
click at [899, 547] on textarea "Cover letter template:" at bounding box center [651, 229] width 646 height 634
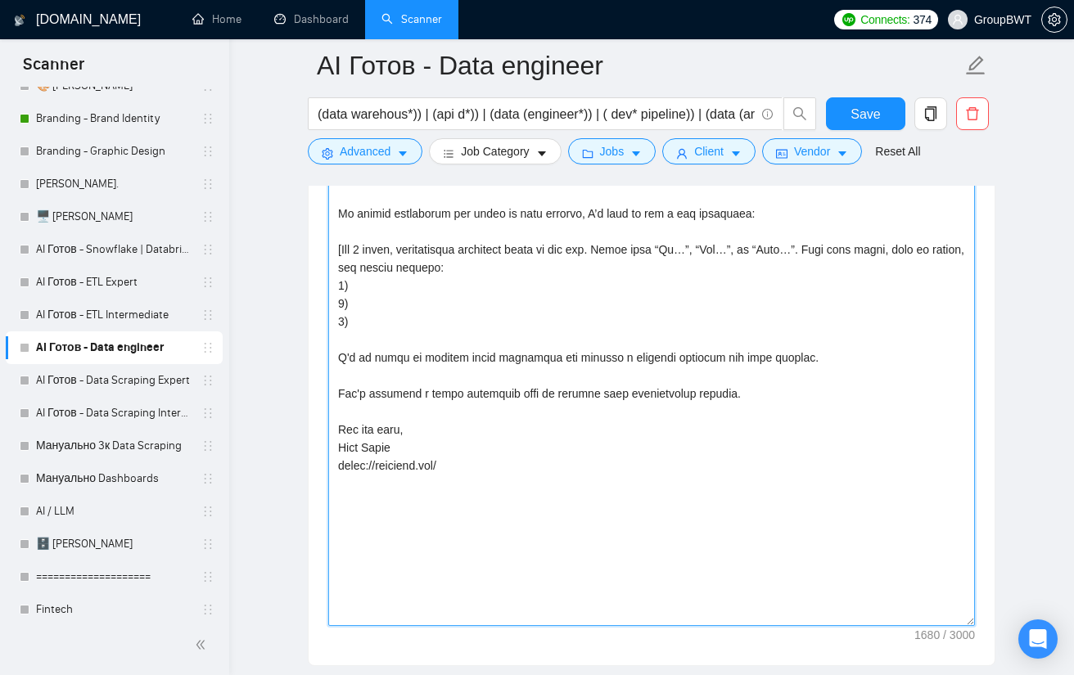
click at [823, 436] on textarea "Cover letter template:" at bounding box center [651, 269] width 646 height 714
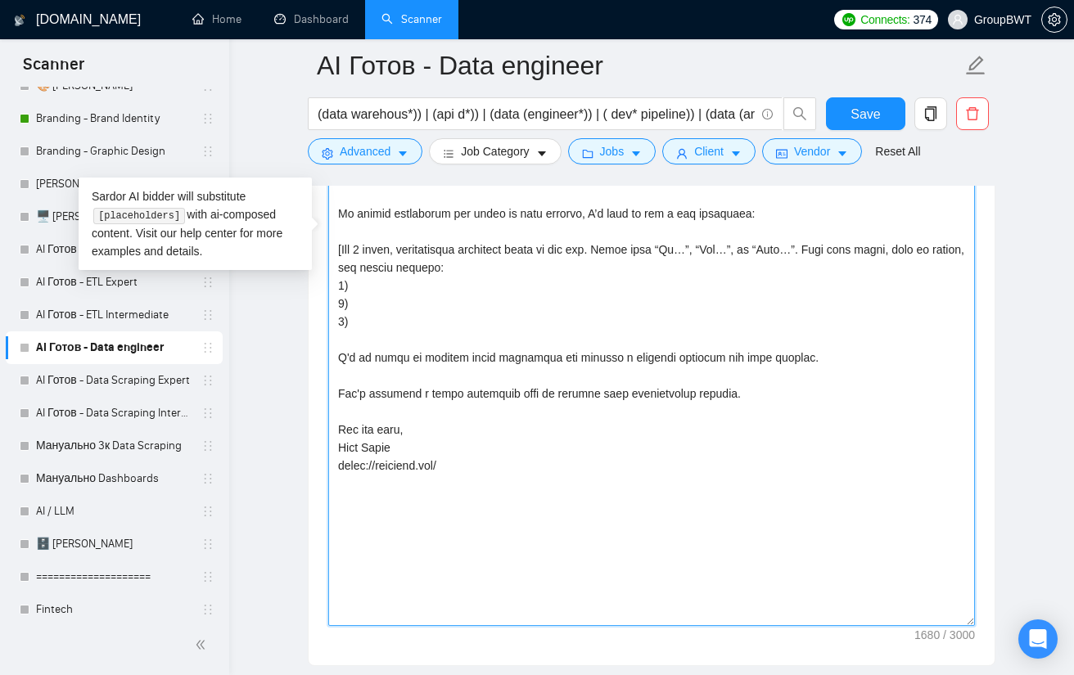
click at [588, 512] on textarea "Cover letter template:" at bounding box center [651, 269] width 646 height 714
